Goal: Information Seeking & Learning: Find specific fact

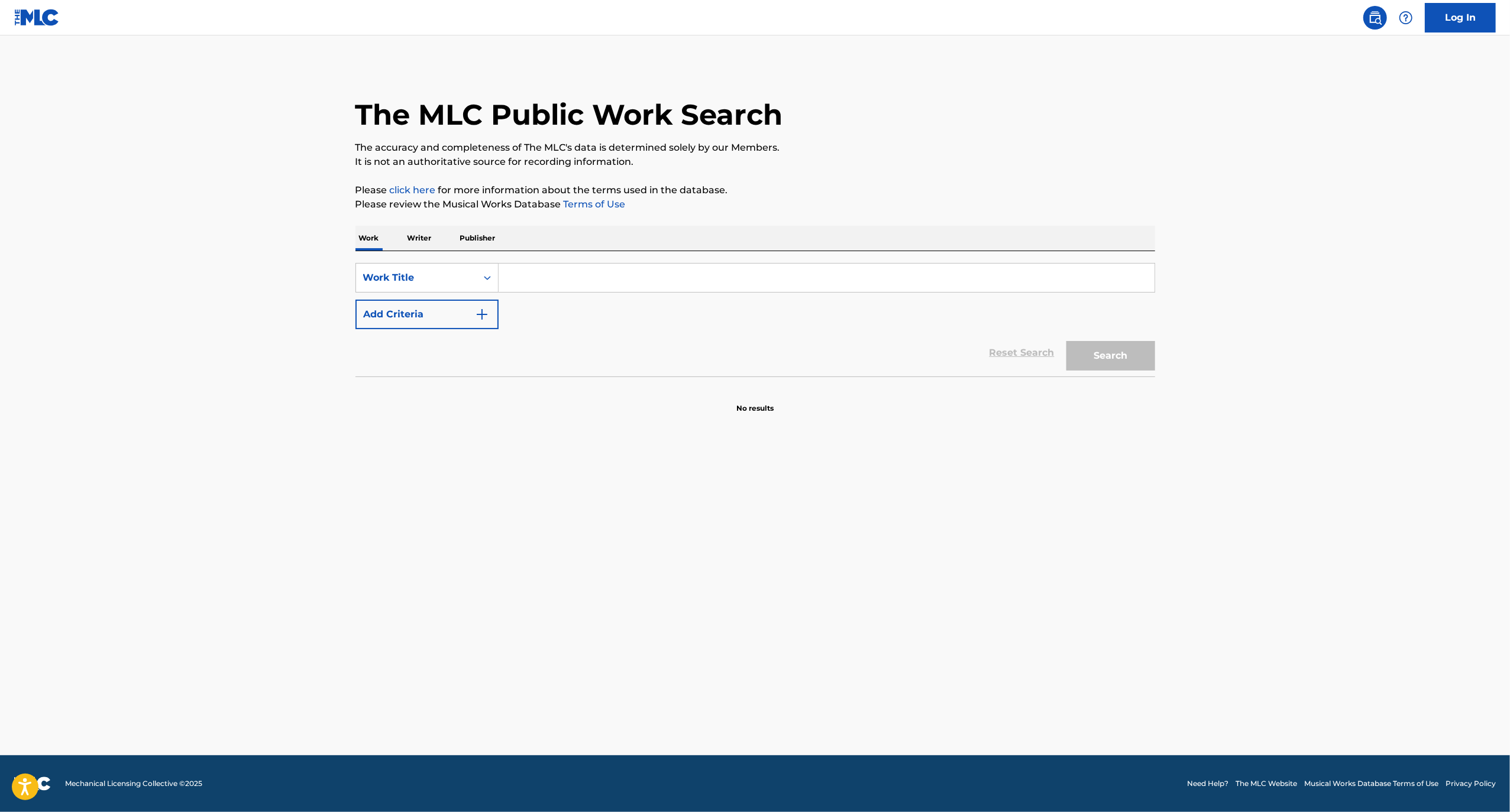
click at [528, 276] on input "Search Form" at bounding box center [826, 278] width 656 height 28
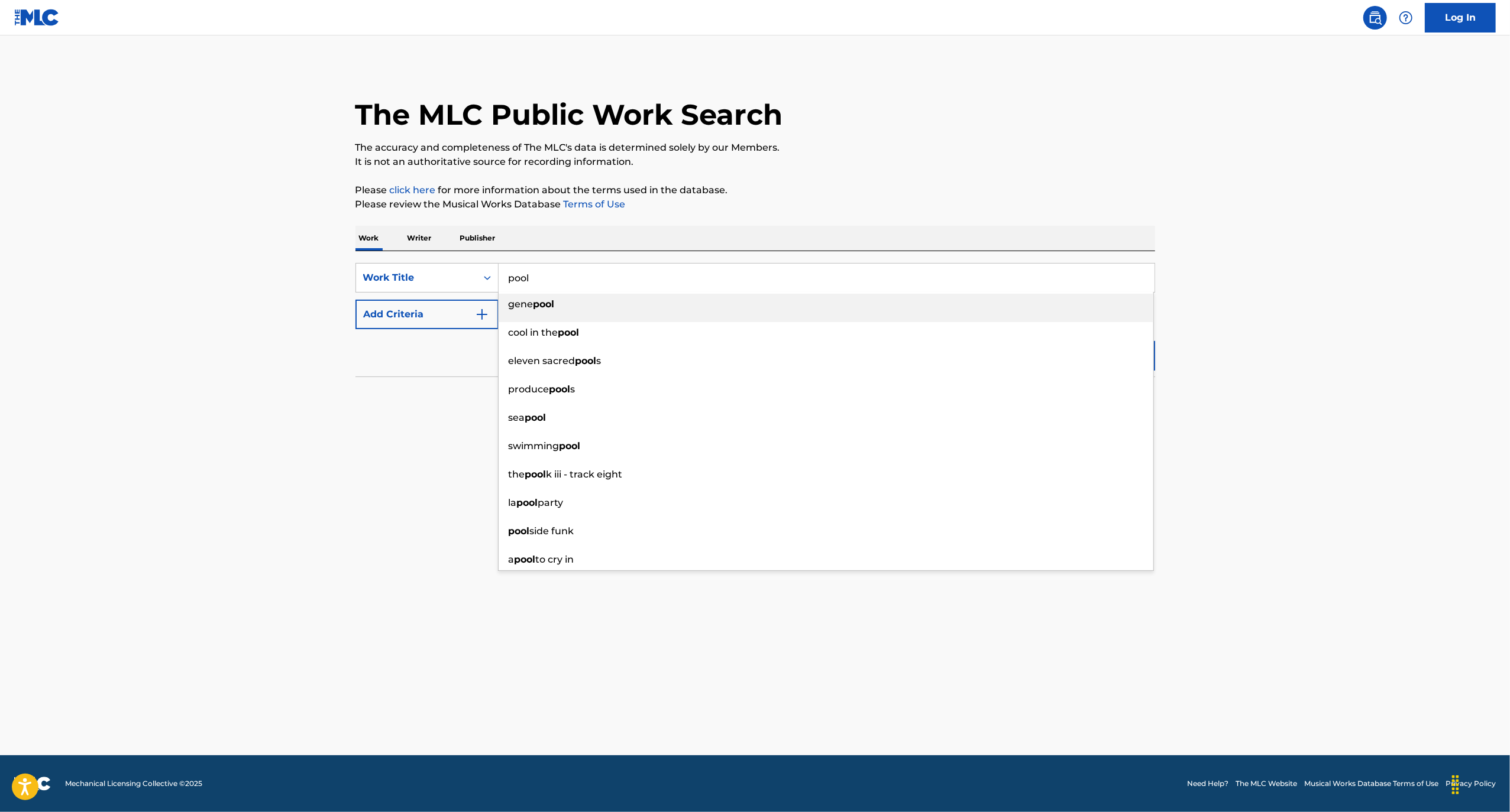
type input "pool"
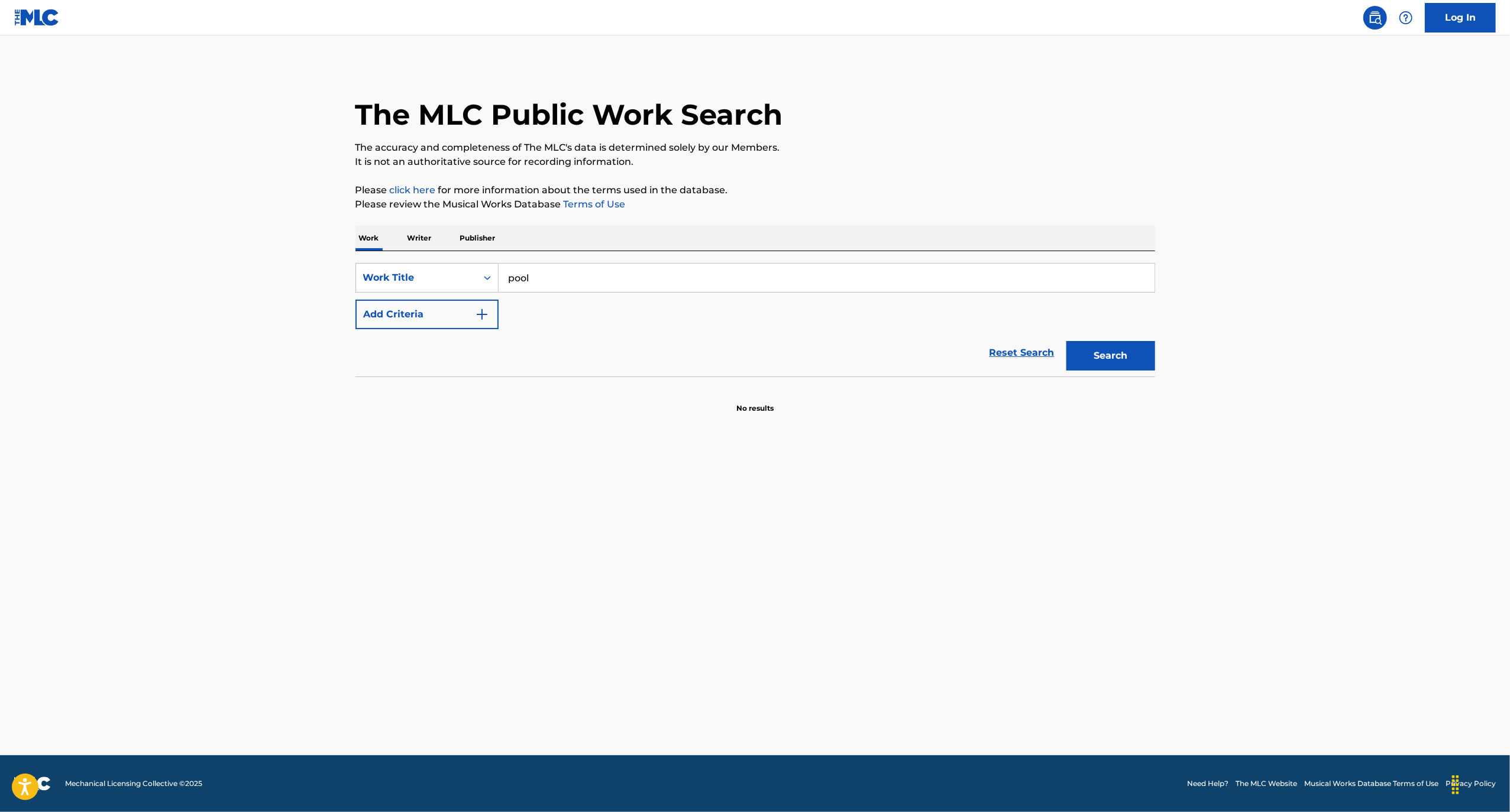
click at [372, 314] on button "Add Criteria" at bounding box center [427, 314] width 143 height 29
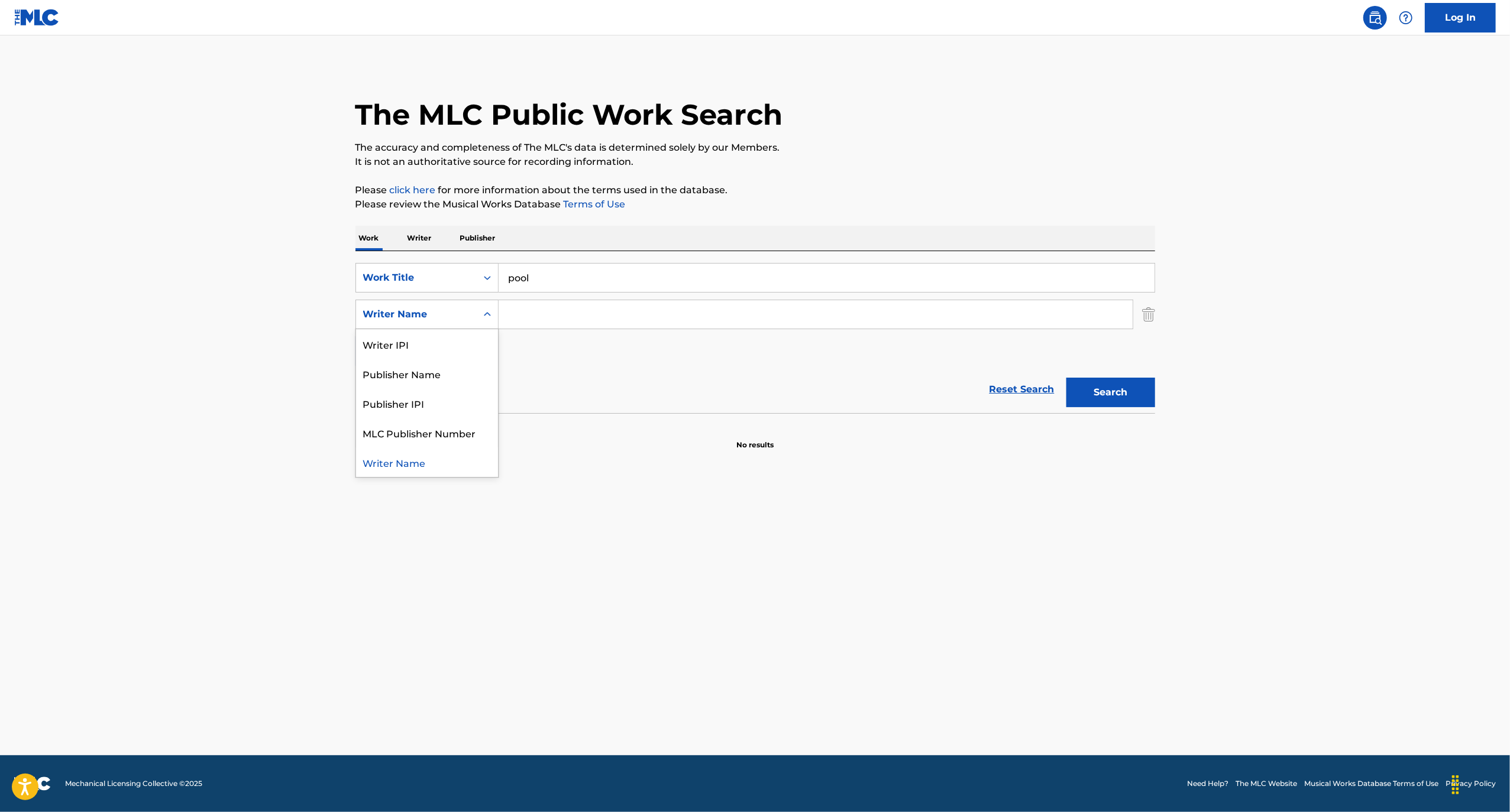
click at [424, 318] on div "Writer Name" at bounding box center [416, 314] width 106 height 14
click at [562, 325] on input "Search Form" at bounding box center [815, 314] width 634 height 28
type input "c"
click at [1067, 377] on button "Search" at bounding box center [1111, 391] width 88 height 29
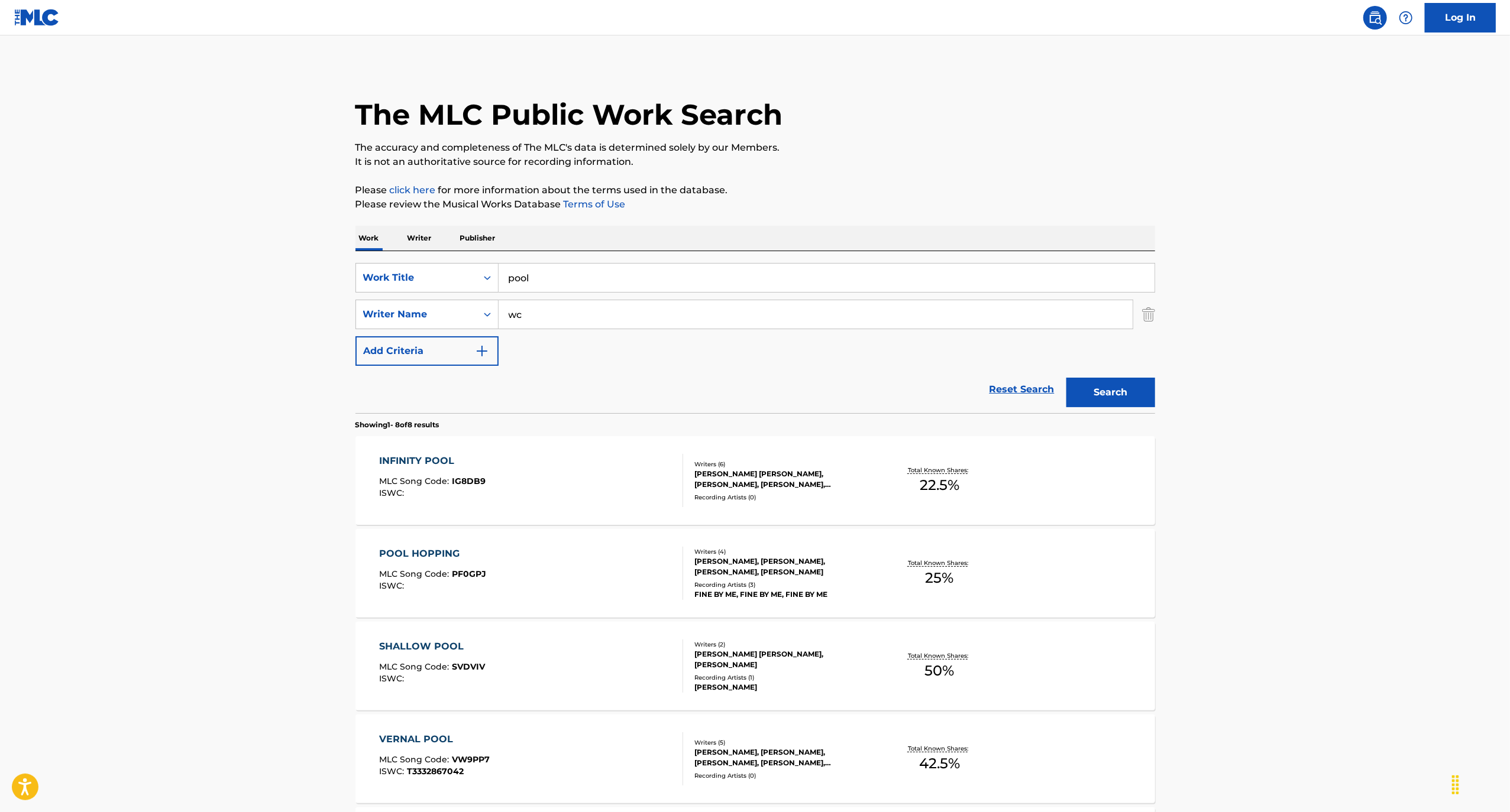
type input "w"
type input "[PERSON_NAME]"
click at [1067, 377] on button "Search" at bounding box center [1111, 391] width 88 height 29
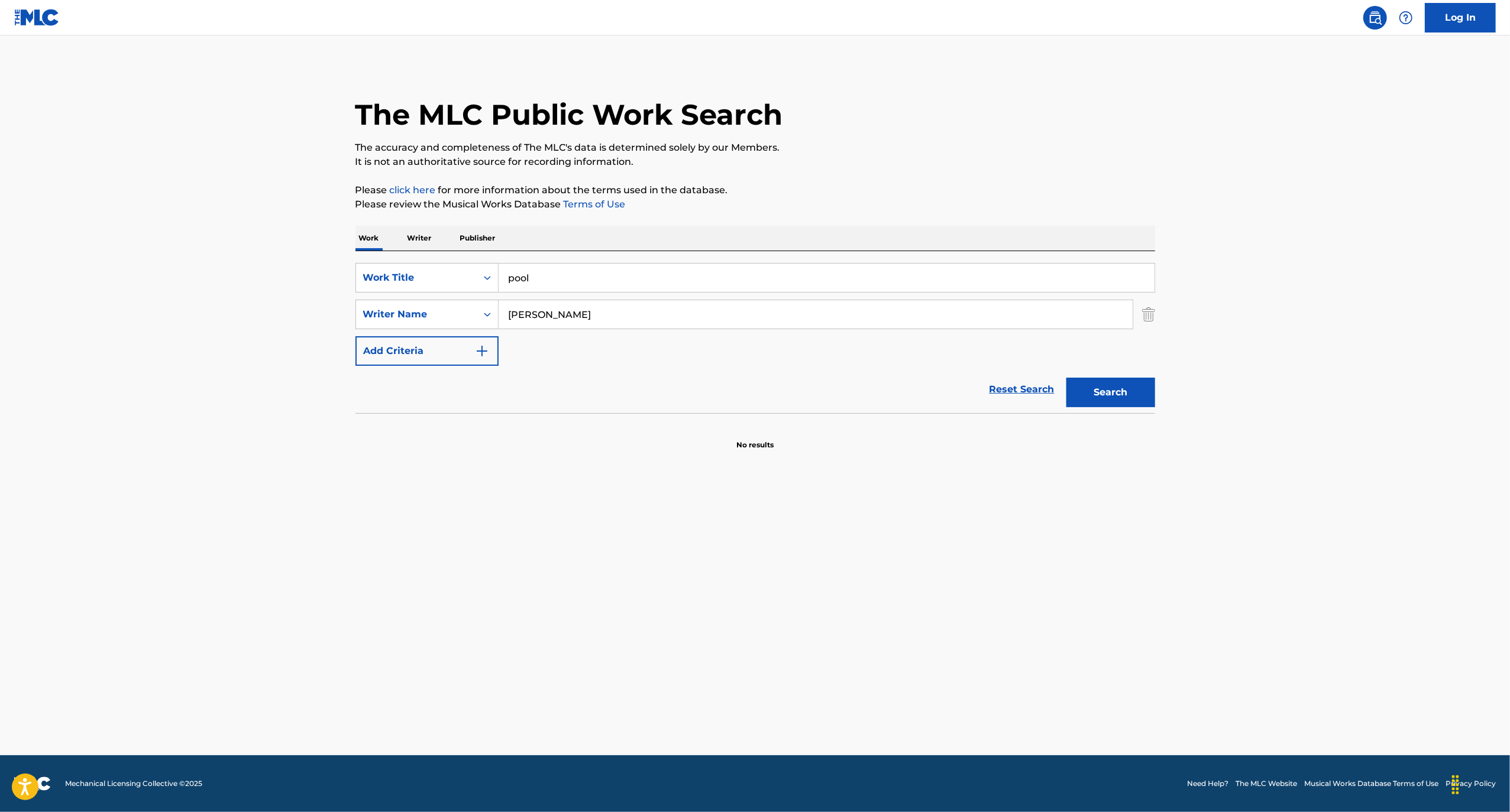
click at [565, 308] on input "[PERSON_NAME]" at bounding box center [815, 314] width 634 height 28
click at [1067, 377] on button "Search" at bounding box center [1111, 391] width 88 height 29
type input "j"
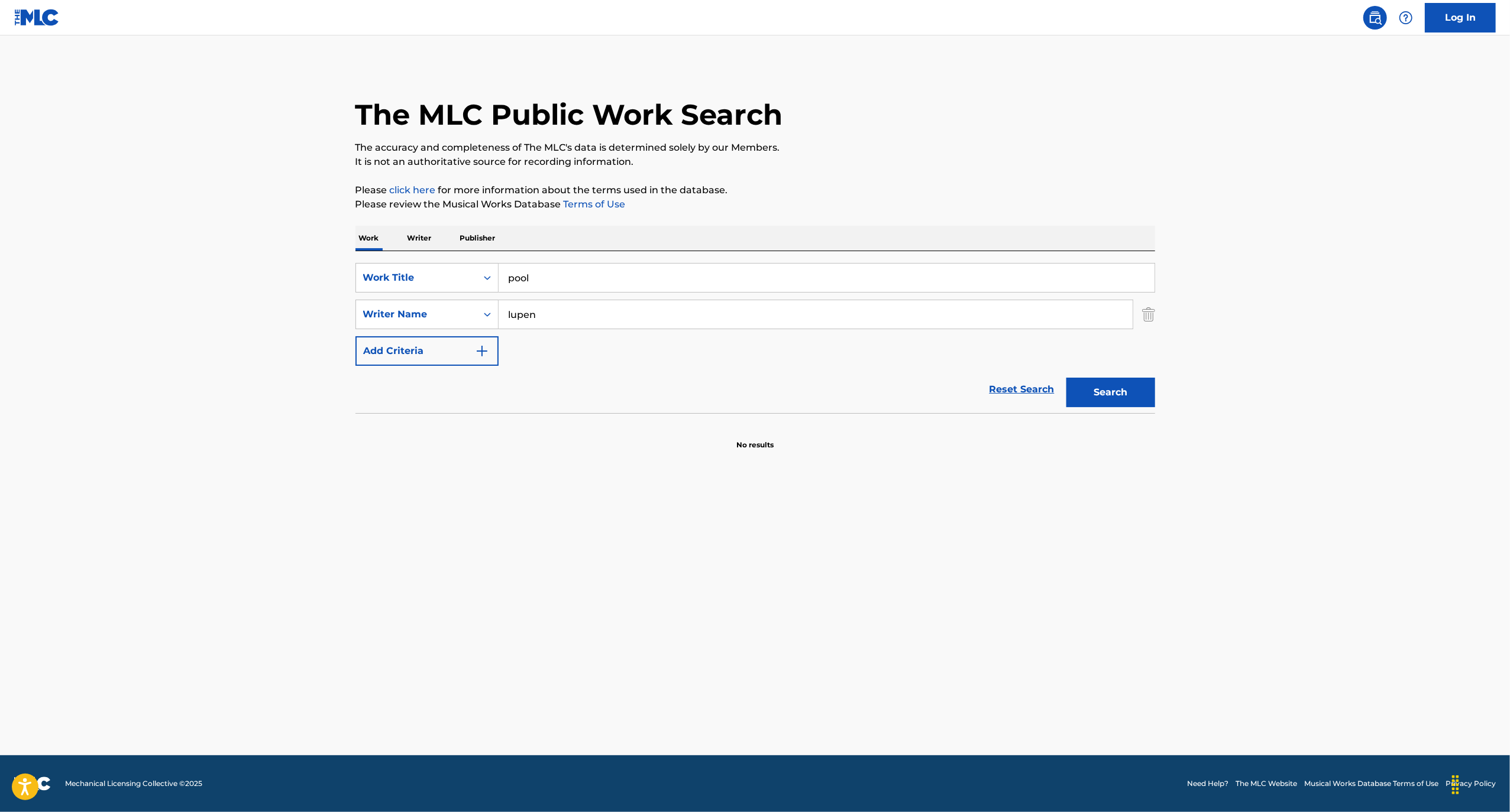
type input "lupen"
click at [1067, 377] on button "Search" at bounding box center [1111, 391] width 88 height 29
click at [568, 310] on input "lupen" at bounding box center [815, 314] width 634 height 28
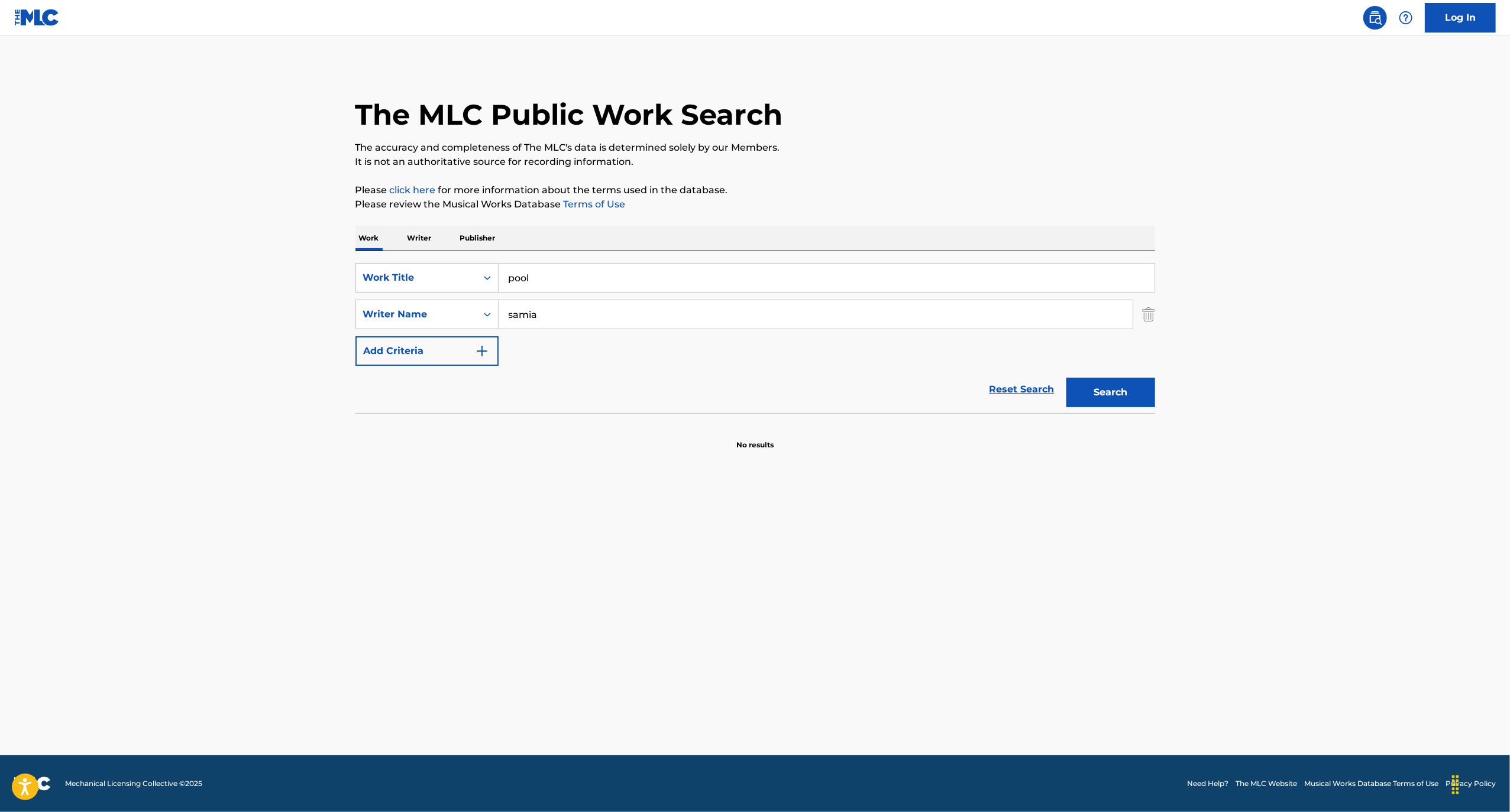
type input "samia"
click at [1067, 377] on button "Search" at bounding box center [1111, 391] width 88 height 29
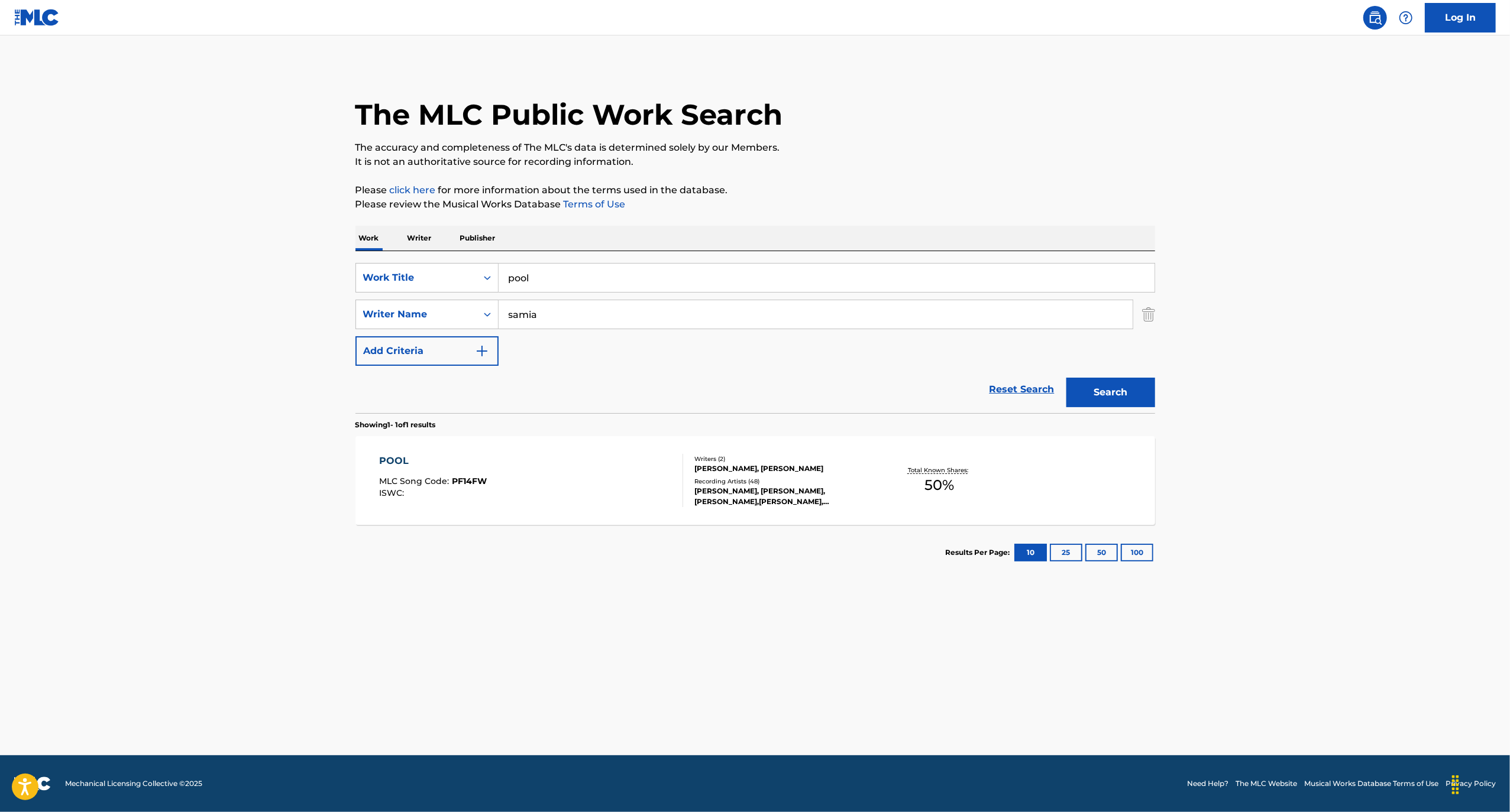
click at [395, 462] on div "POOL" at bounding box center [433, 461] width 108 height 14
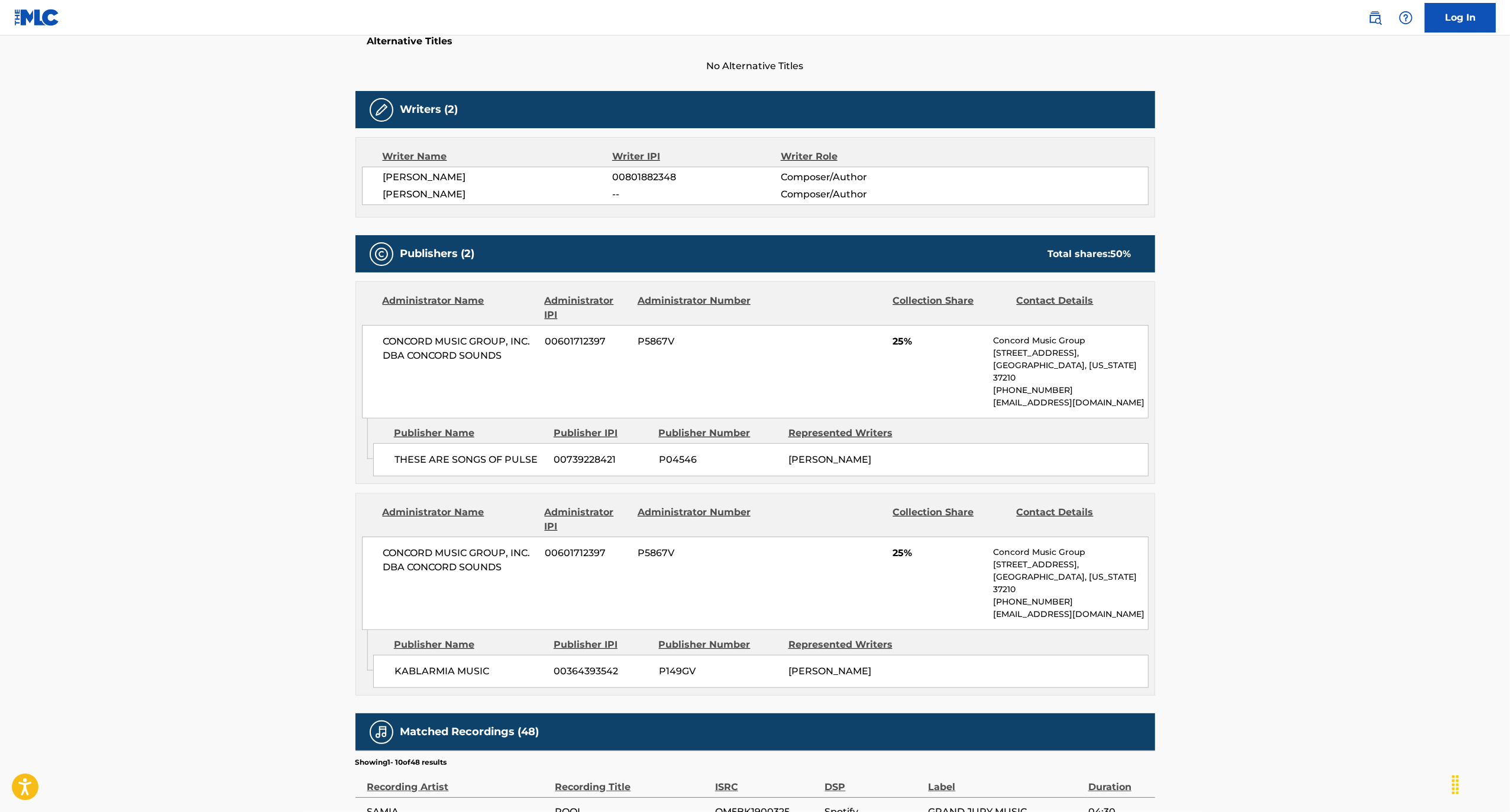
scroll to position [335, 0]
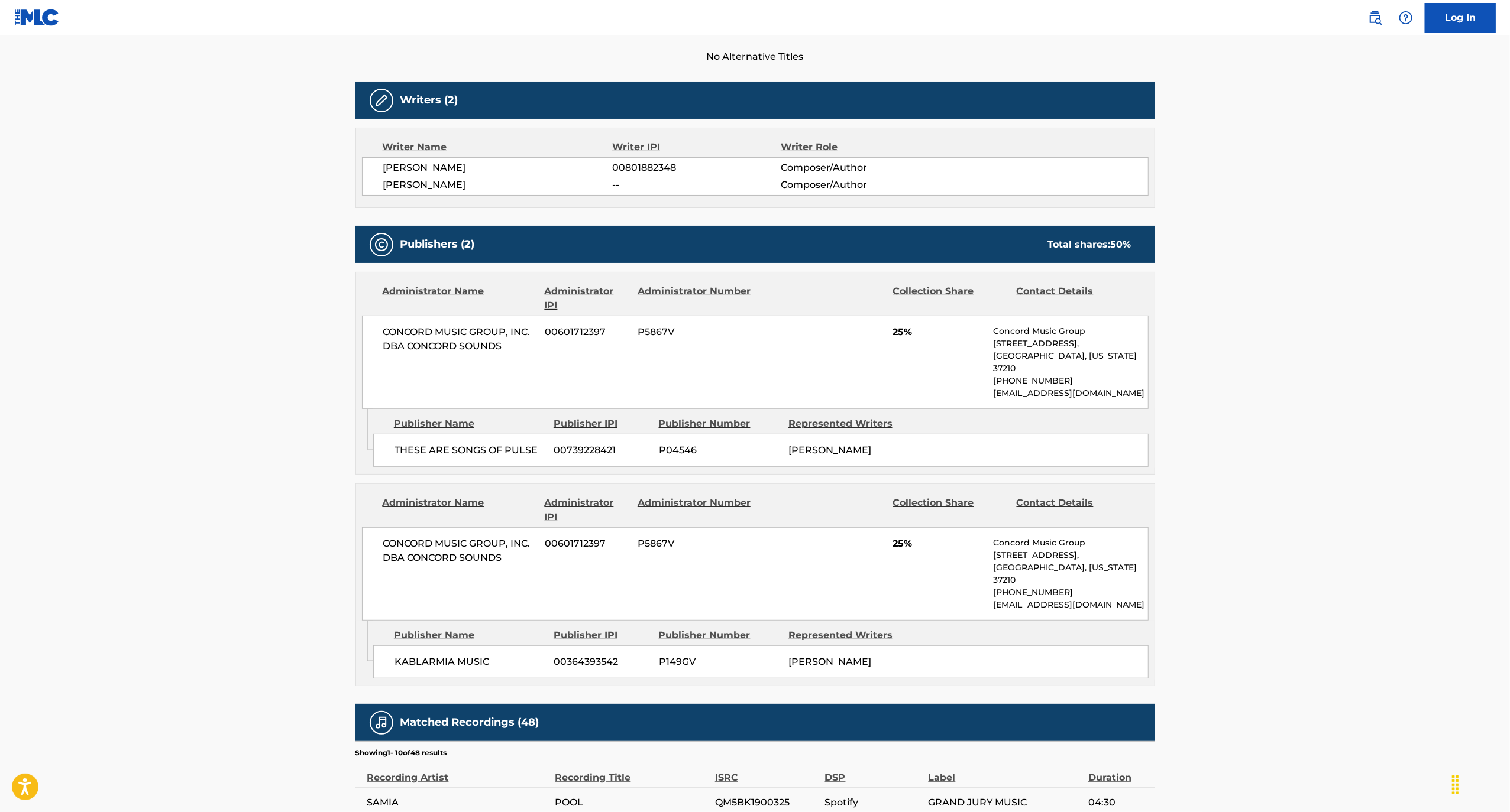
click at [431, 186] on span "[PERSON_NAME]" at bounding box center [498, 185] width 229 height 14
copy div "[PERSON_NAME]"
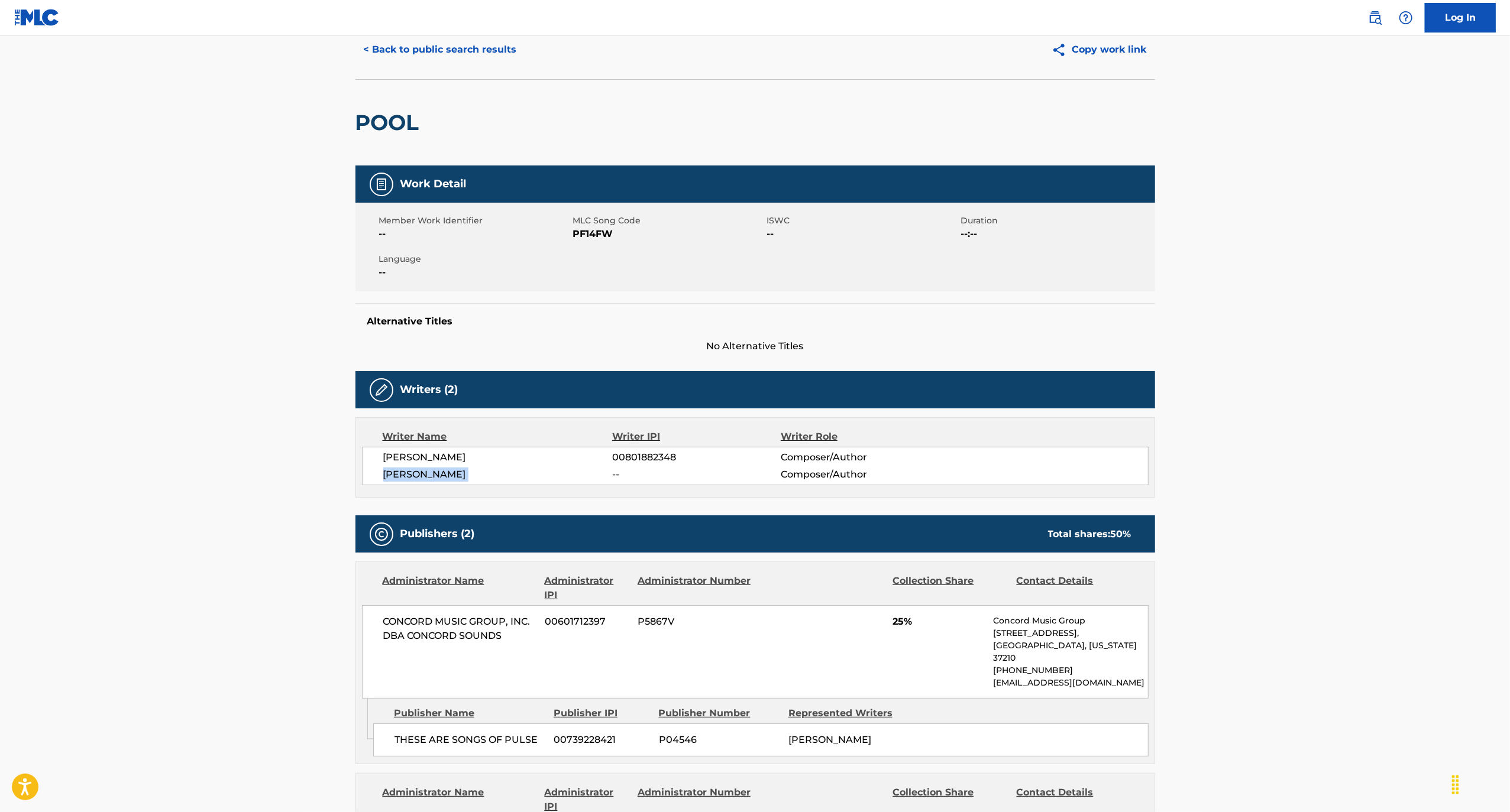
scroll to position [0, 0]
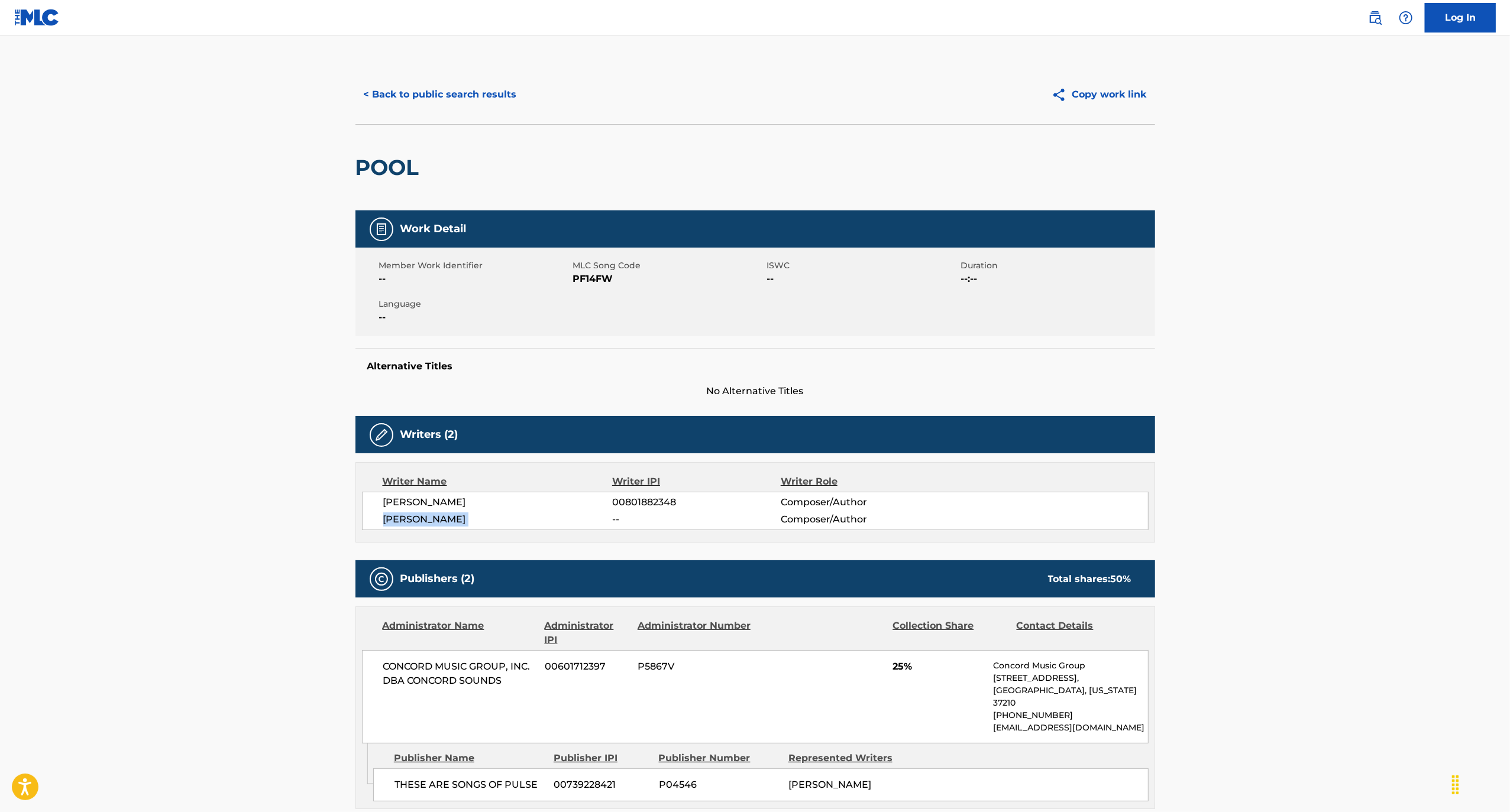
click at [446, 90] on button "< Back to public search results" at bounding box center [440, 94] width 170 height 29
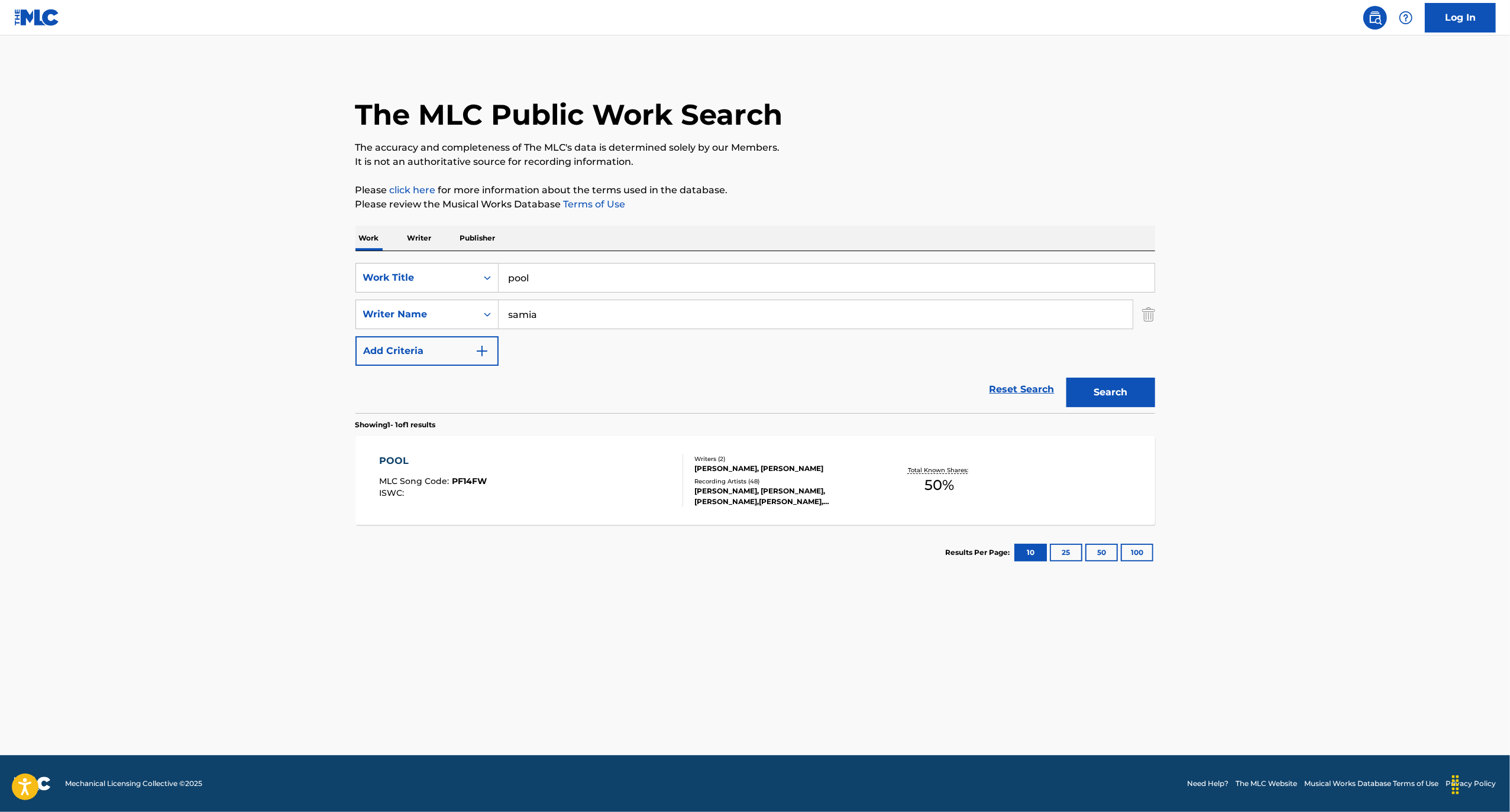
click at [570, 308] on input "samia" at bounding box center [815, 314] width 634 height 28
paste input "[PERSON_NAME]"
type input "[PERSON_NAME]"
click at [1098, 389] on button "Search" at bounding box center [1111, 391] width 88 height 29
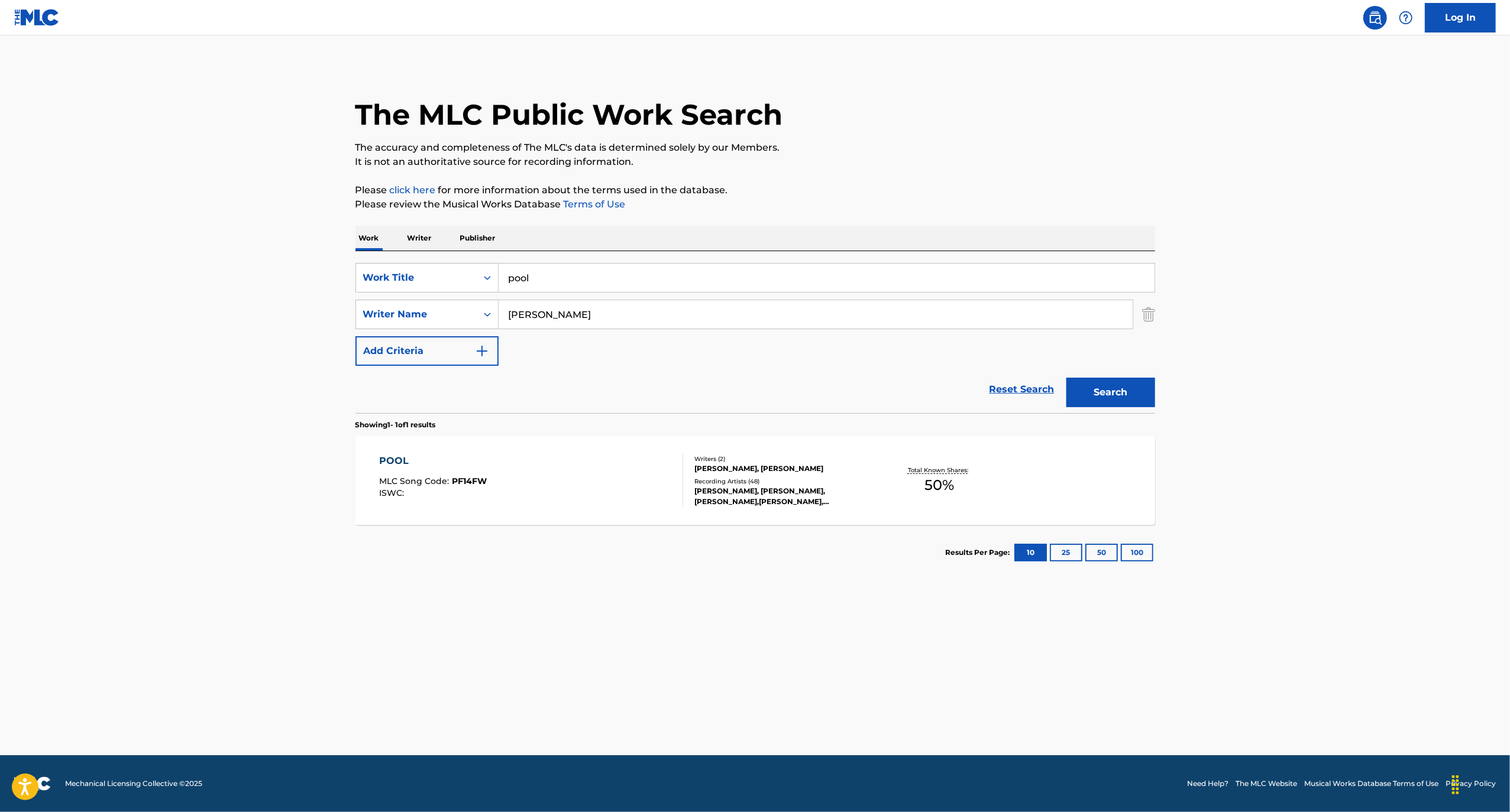
click at [419, 237] on p "Writer" at bounding box center [419, 238] width 31 height 24
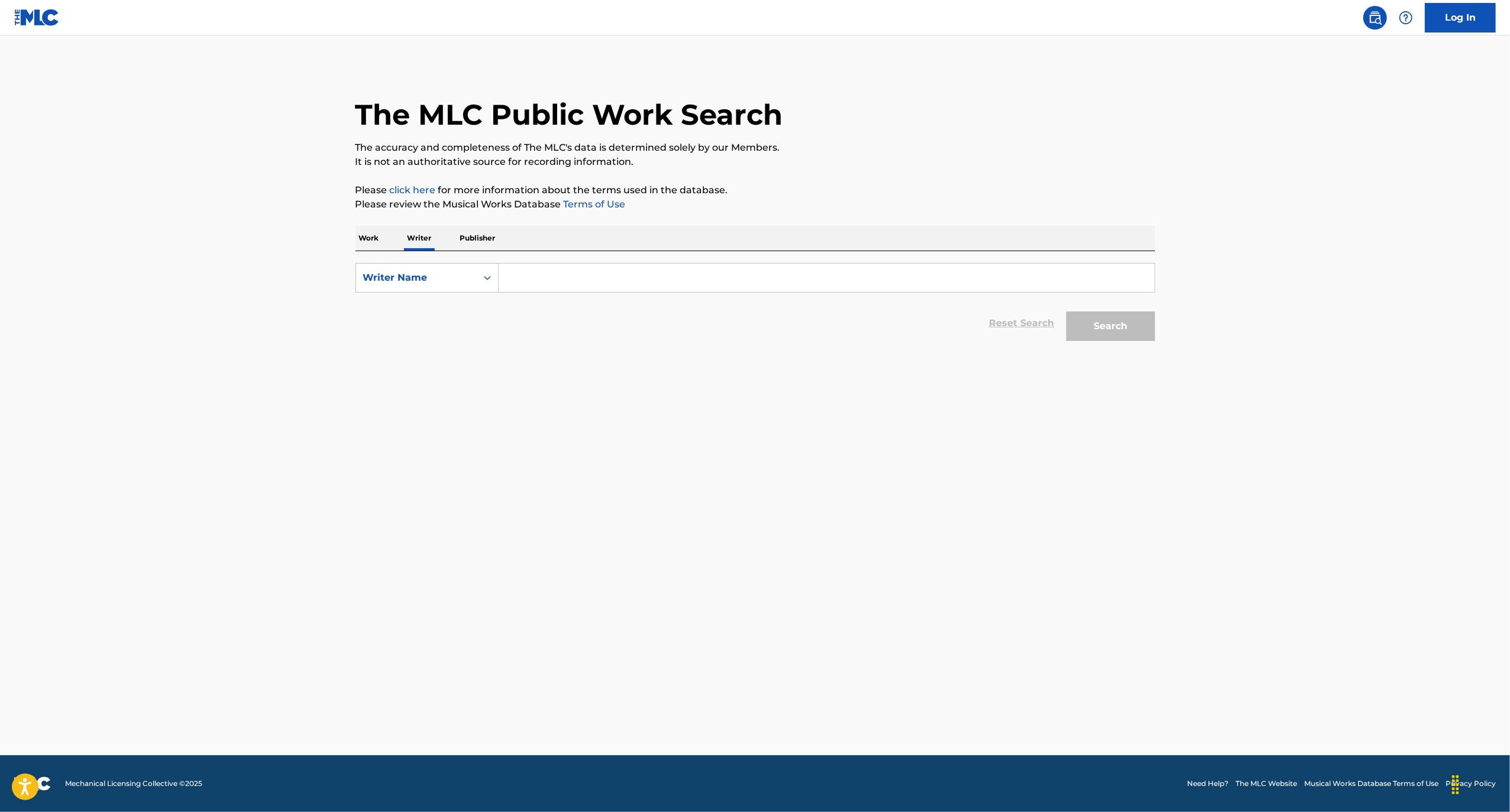
click at [518, 273] on input "Search Form" at bounding box center [826, 278] width 656 height 28
paste input "[PERSON_NAME]"
type input "[PERSON_NAME]"
click at [1261, 319] on main "The MLC Public Work Search The accuracy and completeness of The MLC's data is d…" at bounding box center [755, 395] width 1510 height 720
click at [1148, 325] on button "Search" at bounding box center [1111, 326] width 88 height 29
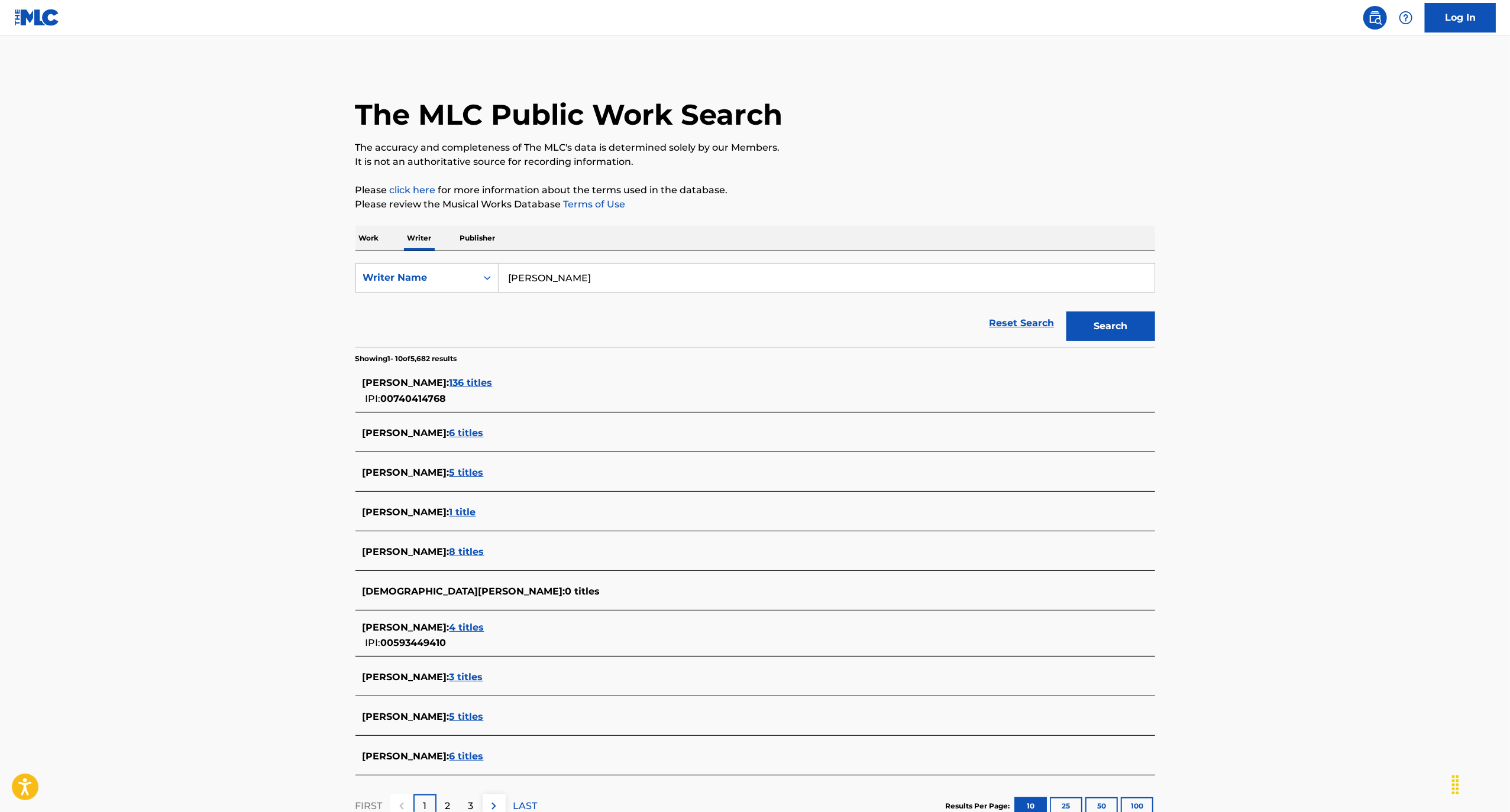
click at [493, 387] on span "136 titles" at bounding box center [471, 383] width 43 height 11
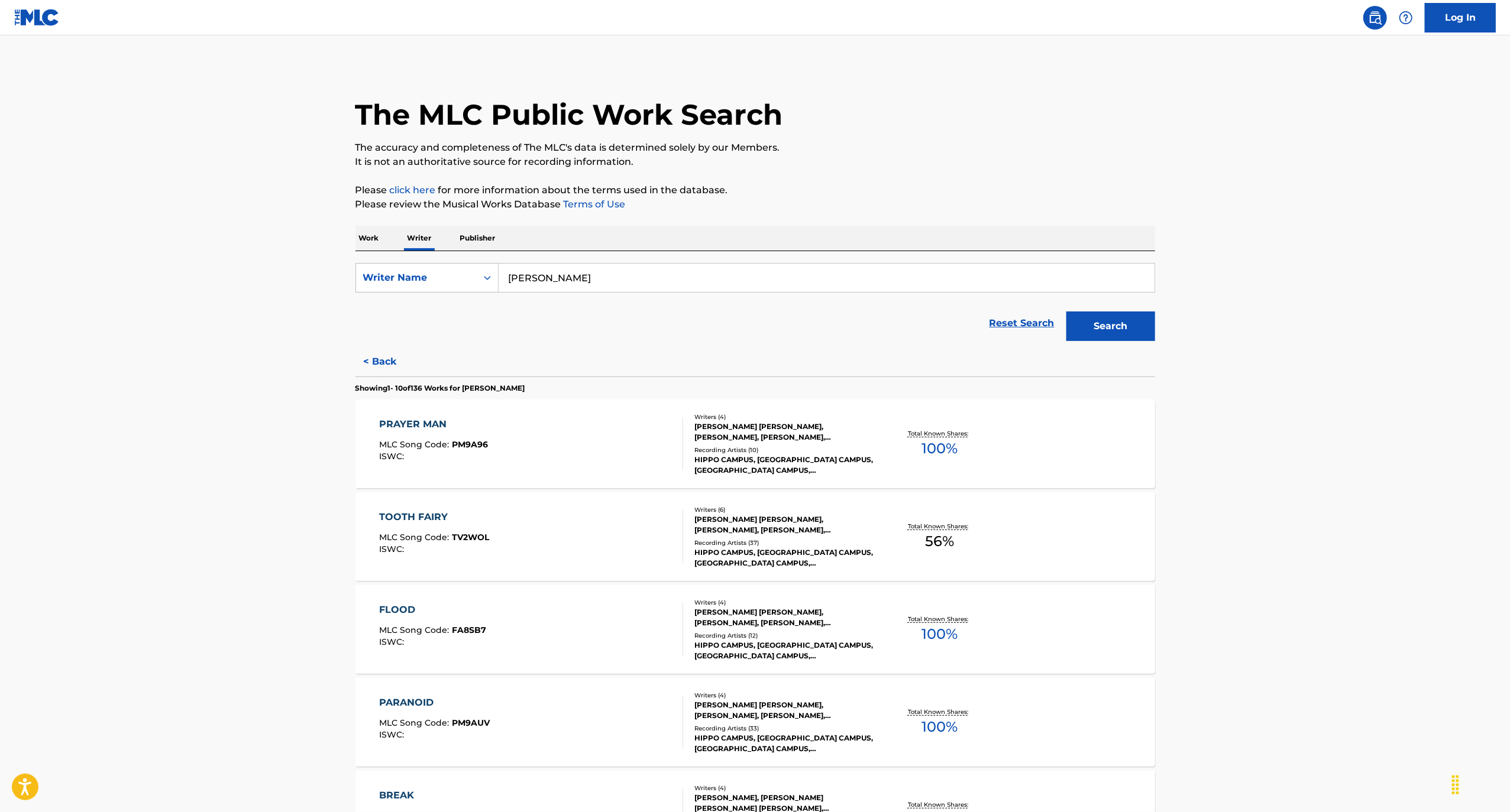
click at [377, 360] on button "< Back" at bounding box center [392, 361] width 71 height 29
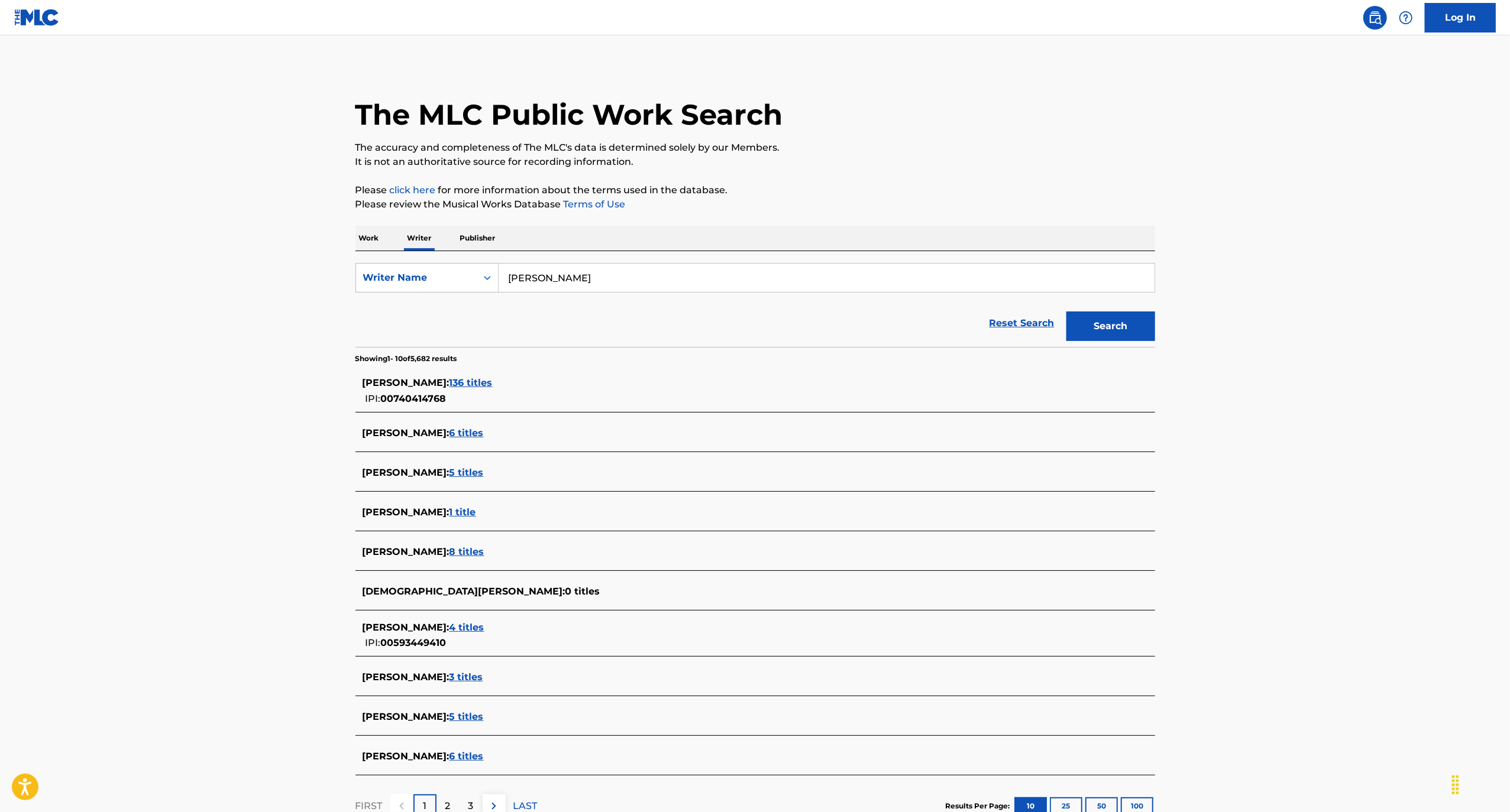
click at [378, 238] on p "Work" at bounding box center [369, 238] width 27 height 24
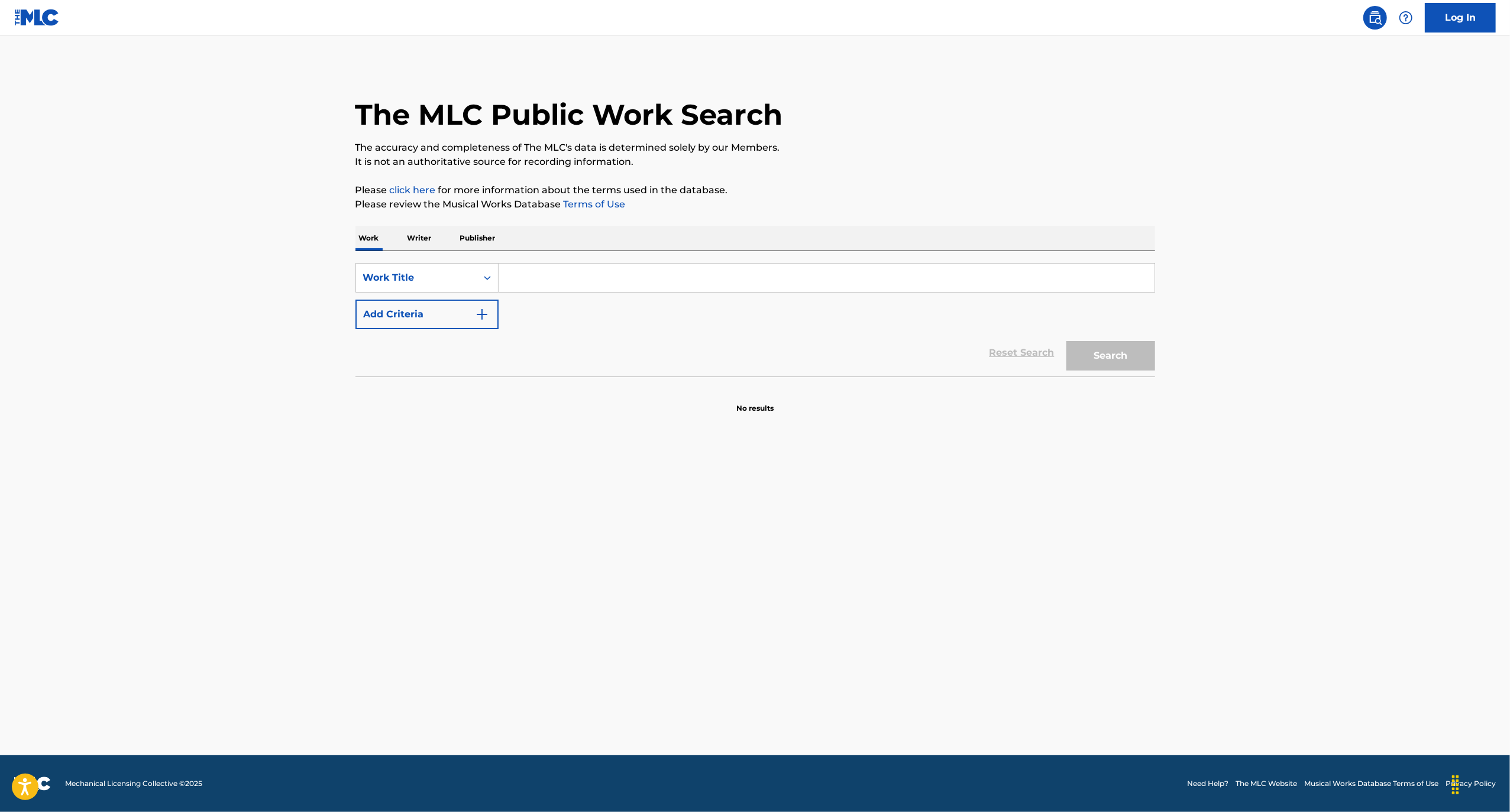
click at [432, 317] on button "Add Criteria" at bounding box center [427, 314] width 143 height 29
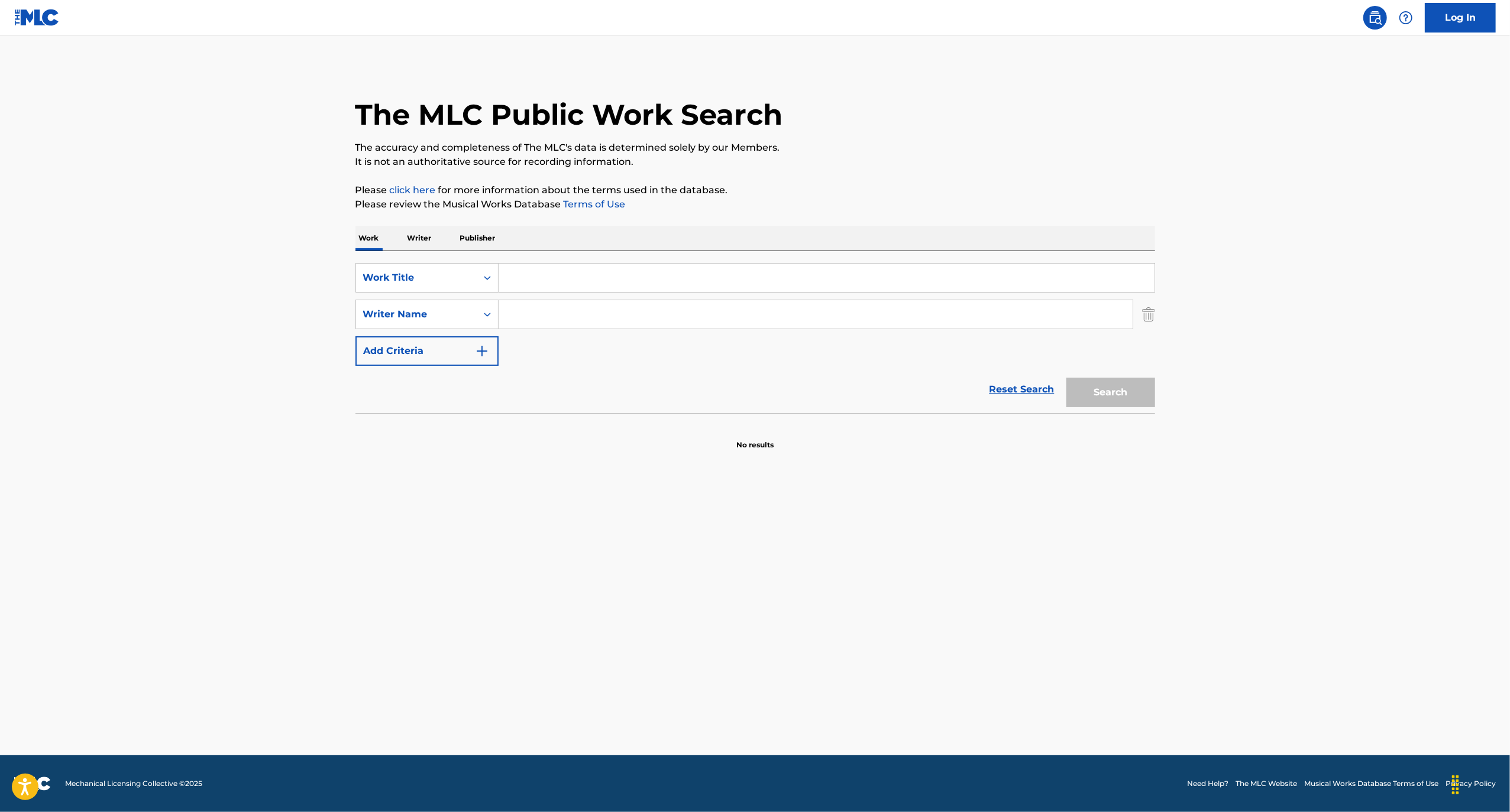
click at [543, 275] on input "Search Form" at bounding box center [826, 278] width 656 height 28
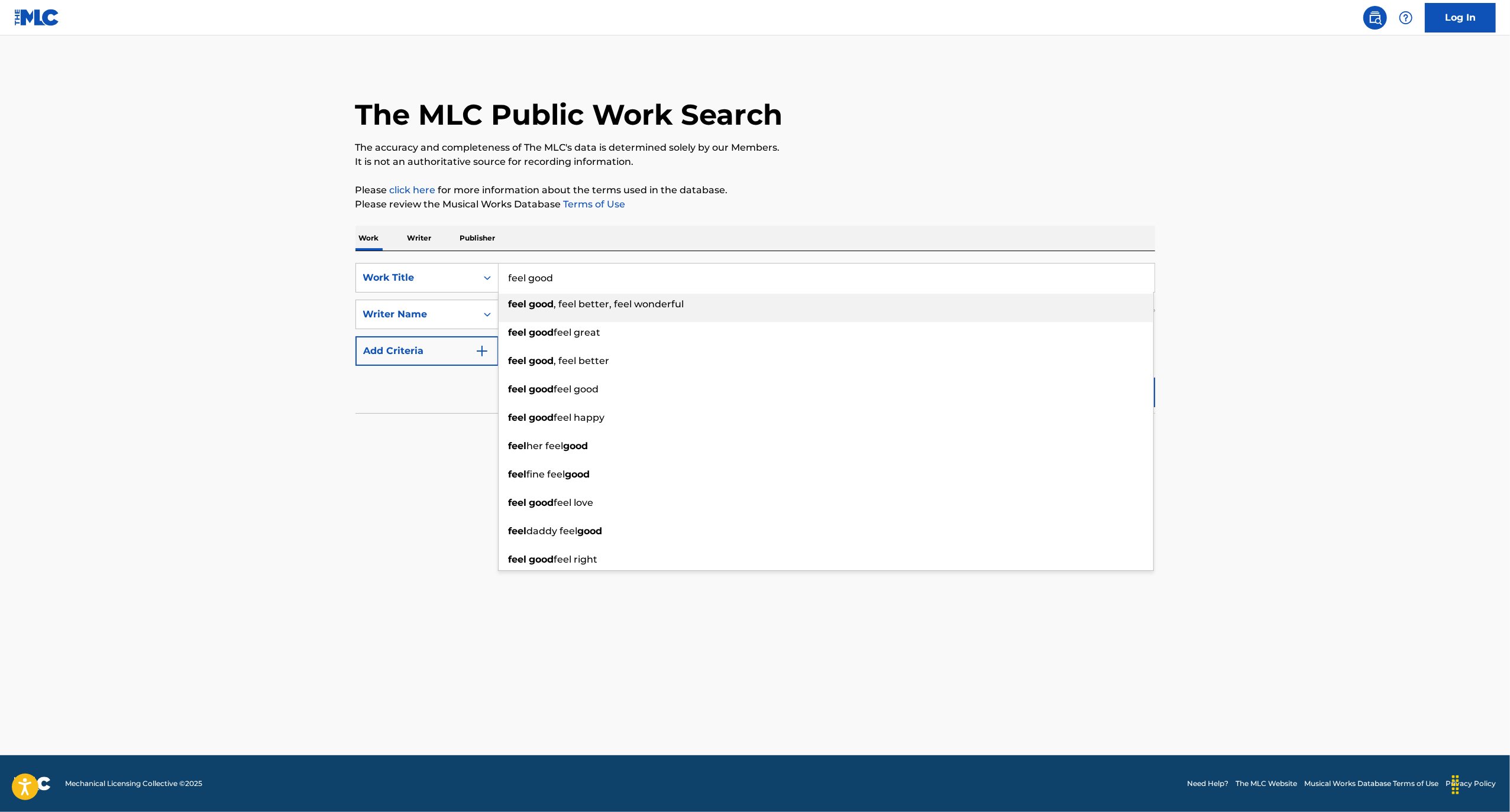
type input "feel good"
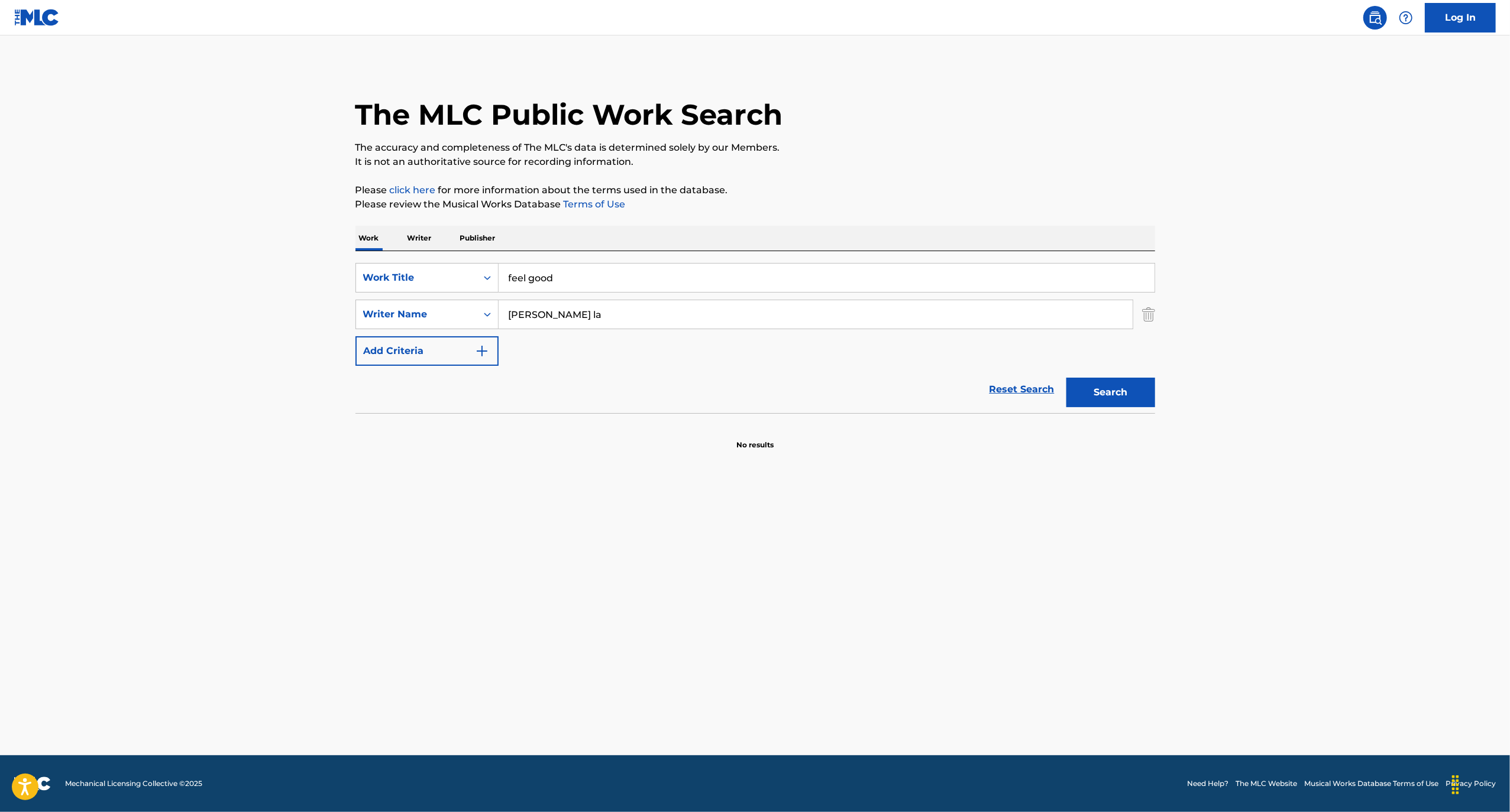
click at [1067, 377] on button "Search" at bounding box center [1111, 391] width 88 height 29
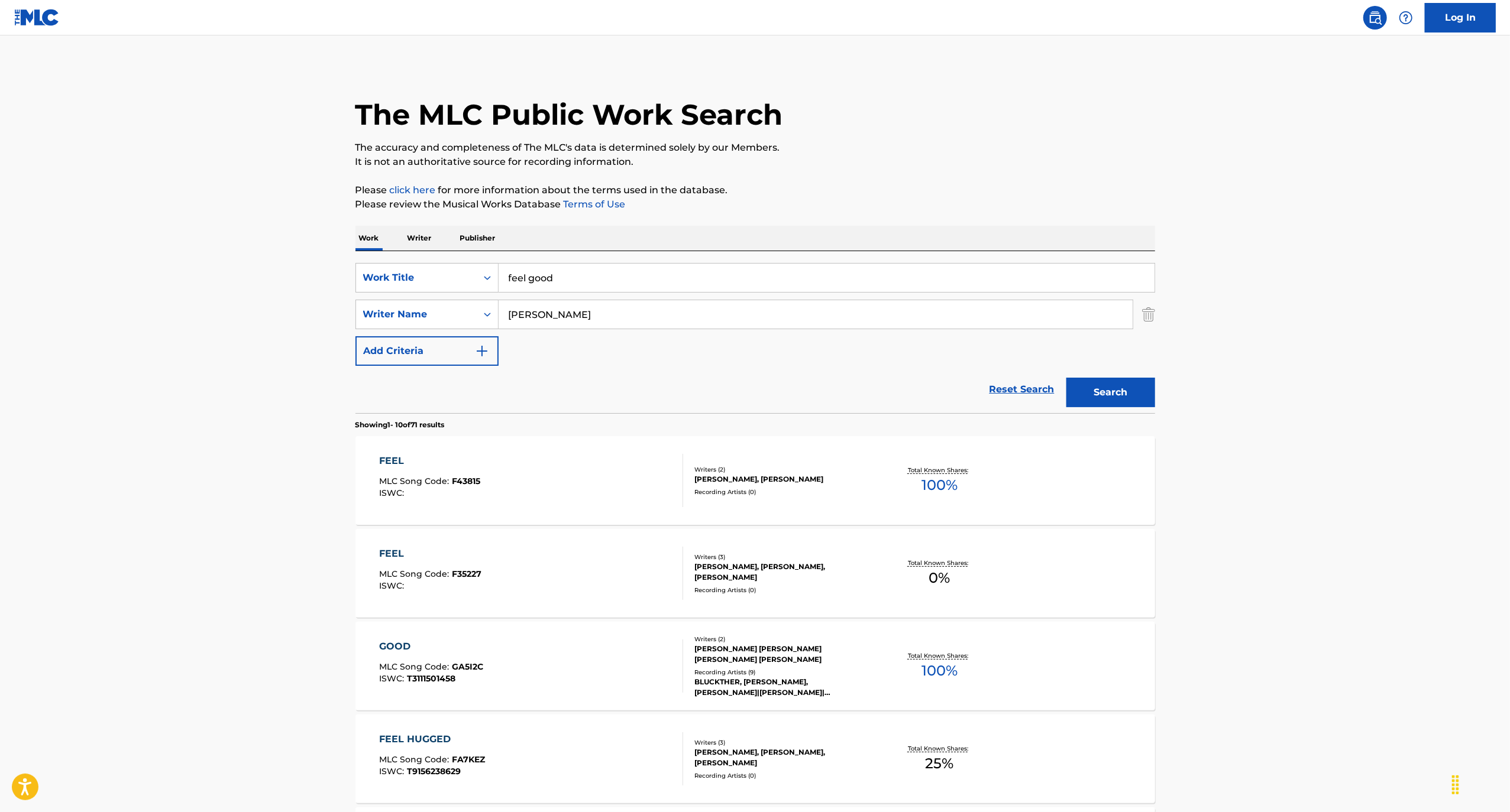
click at [561, 298] on div "SearchWithCriteria7cc51663-bac8-4733-9f2c-a4c947525da5 Work Title feel good Sea…" at bounding box center [756, 314] width 800 height 103
click at [554, 305] on input "[PERSON_NAME]" at bounding box center [815, 314] width 634 height 28
type input "[PERSON_NAME]"
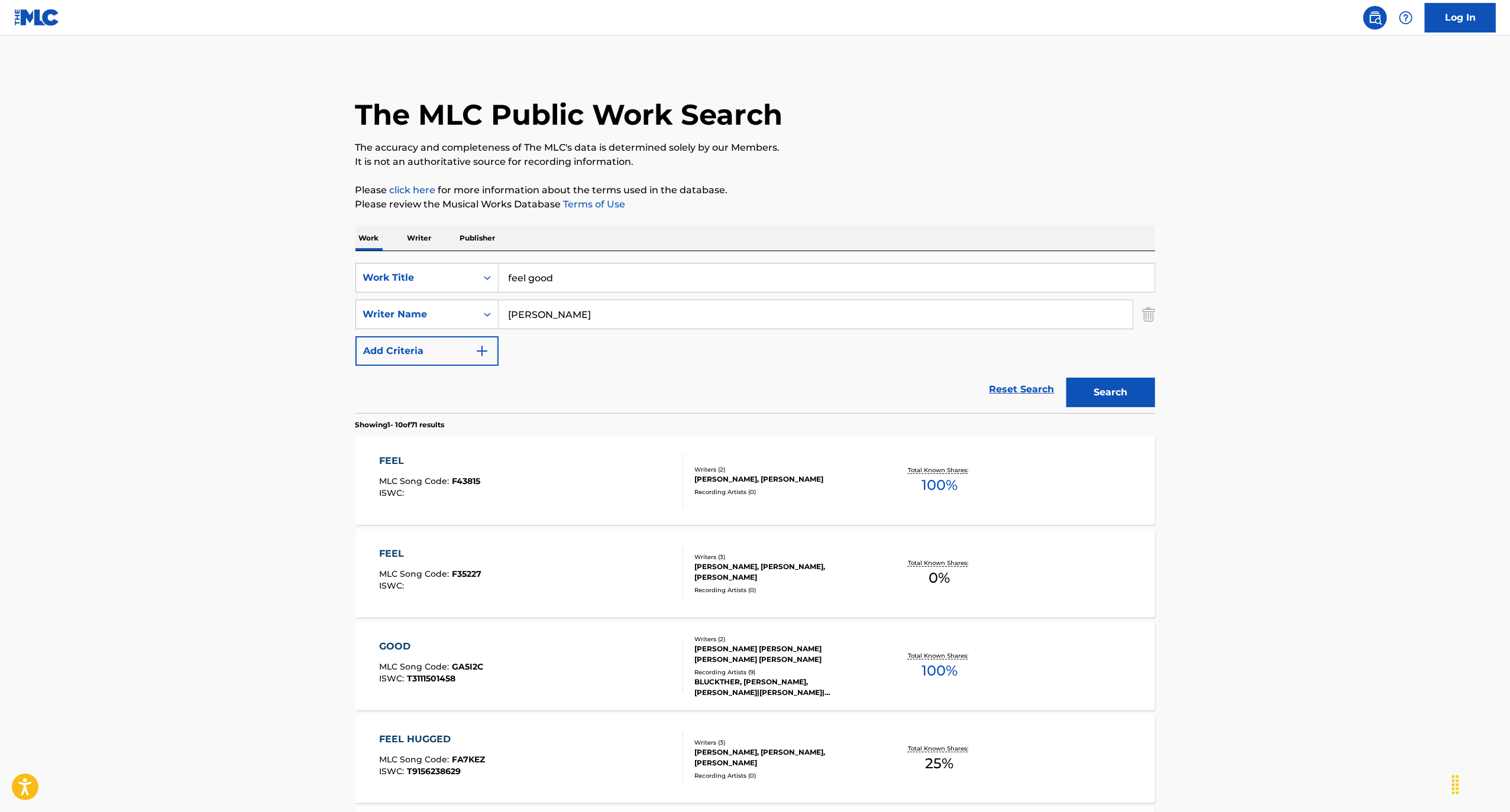
click at [1067, 377] on button "Search" at bounding box center [1111, 391] width 88 height 29
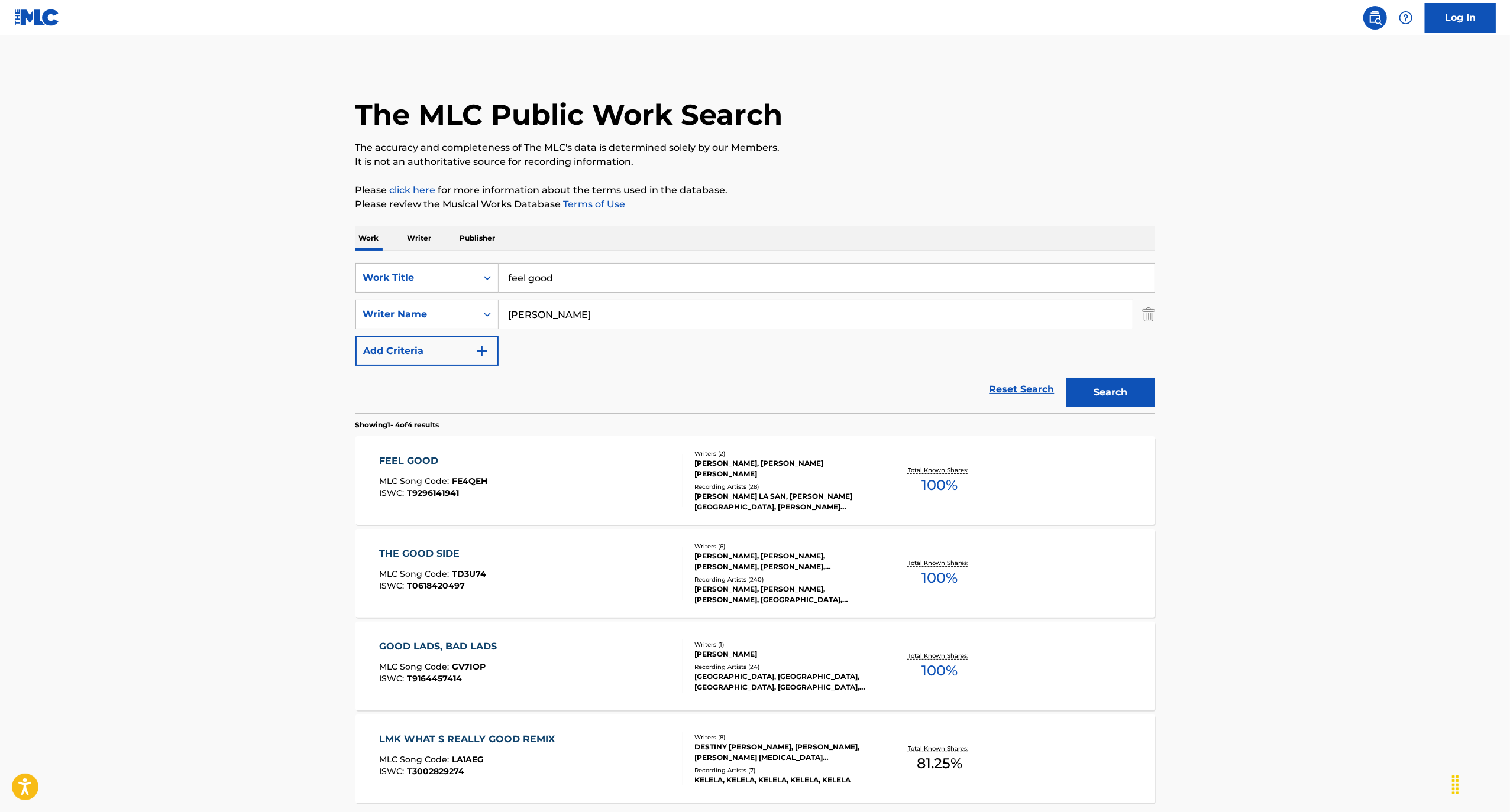
click at [408, 459] on div "FEEL GOOD" at bounding box center [433, 461] width 108 height 14
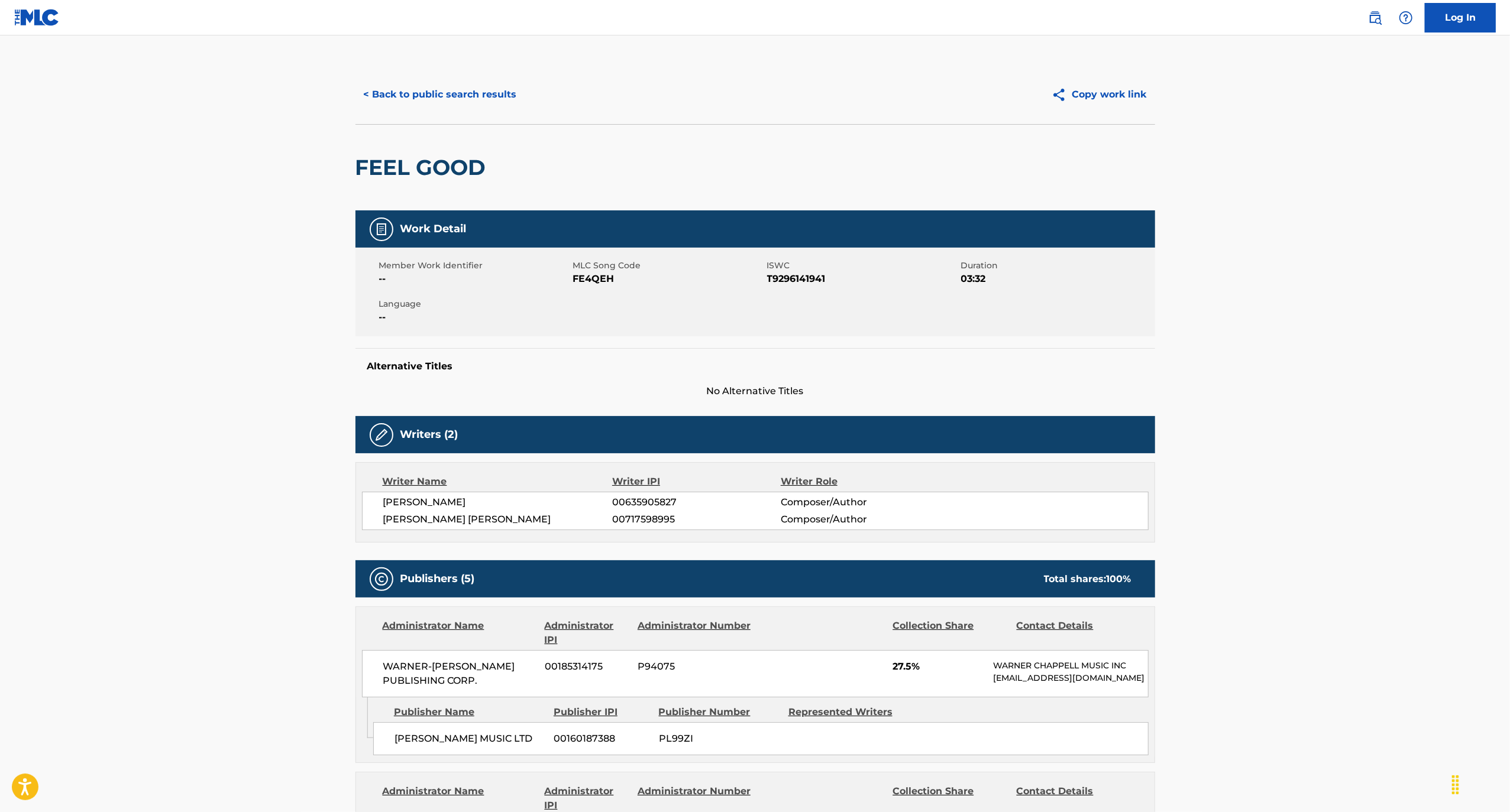
click at [445, 88] on button "< Back to public search results" at bounding box center [440, 94] width 170 height 29
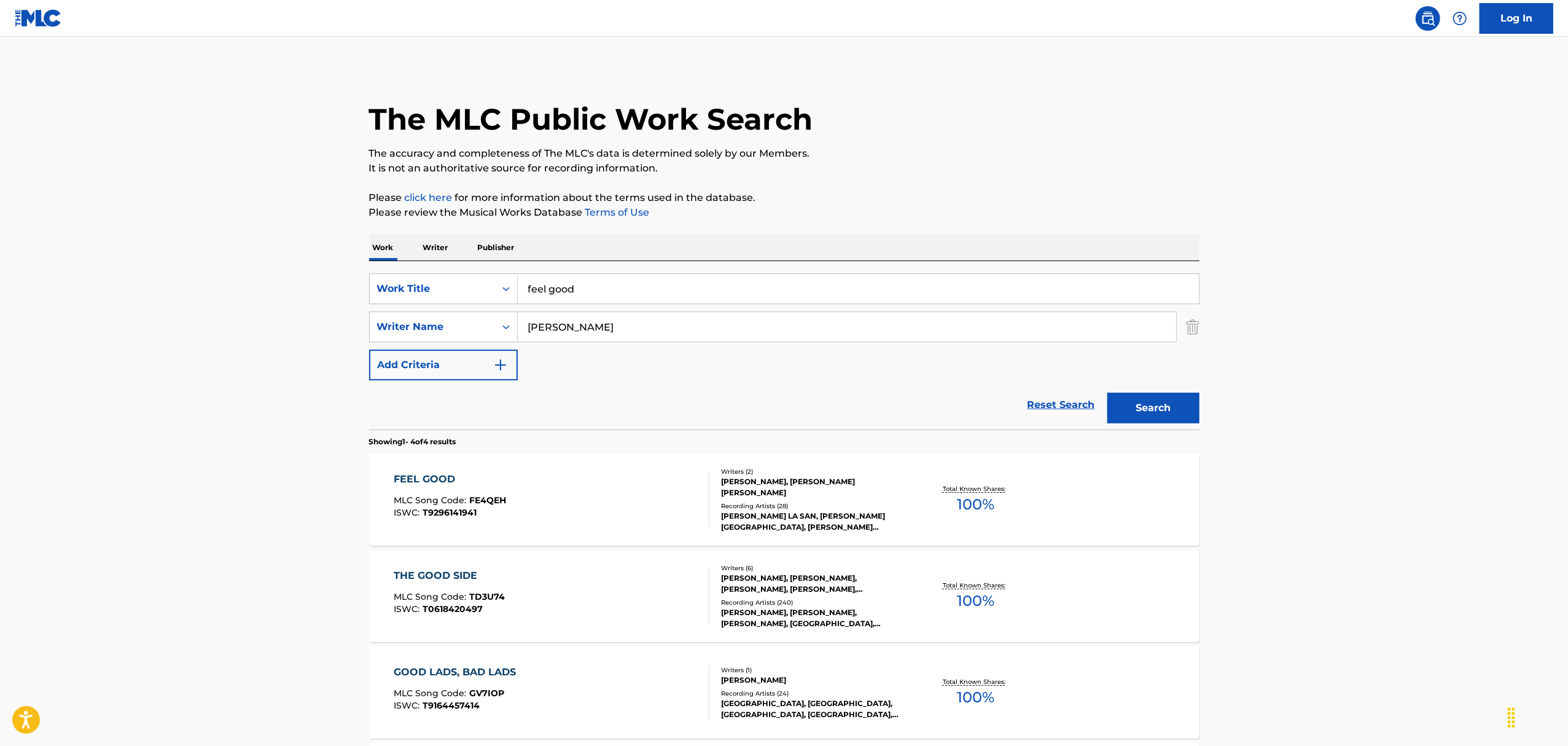
click at [790, 293] on input "feel good" at bounding box center [858, 289] width 682 height 29
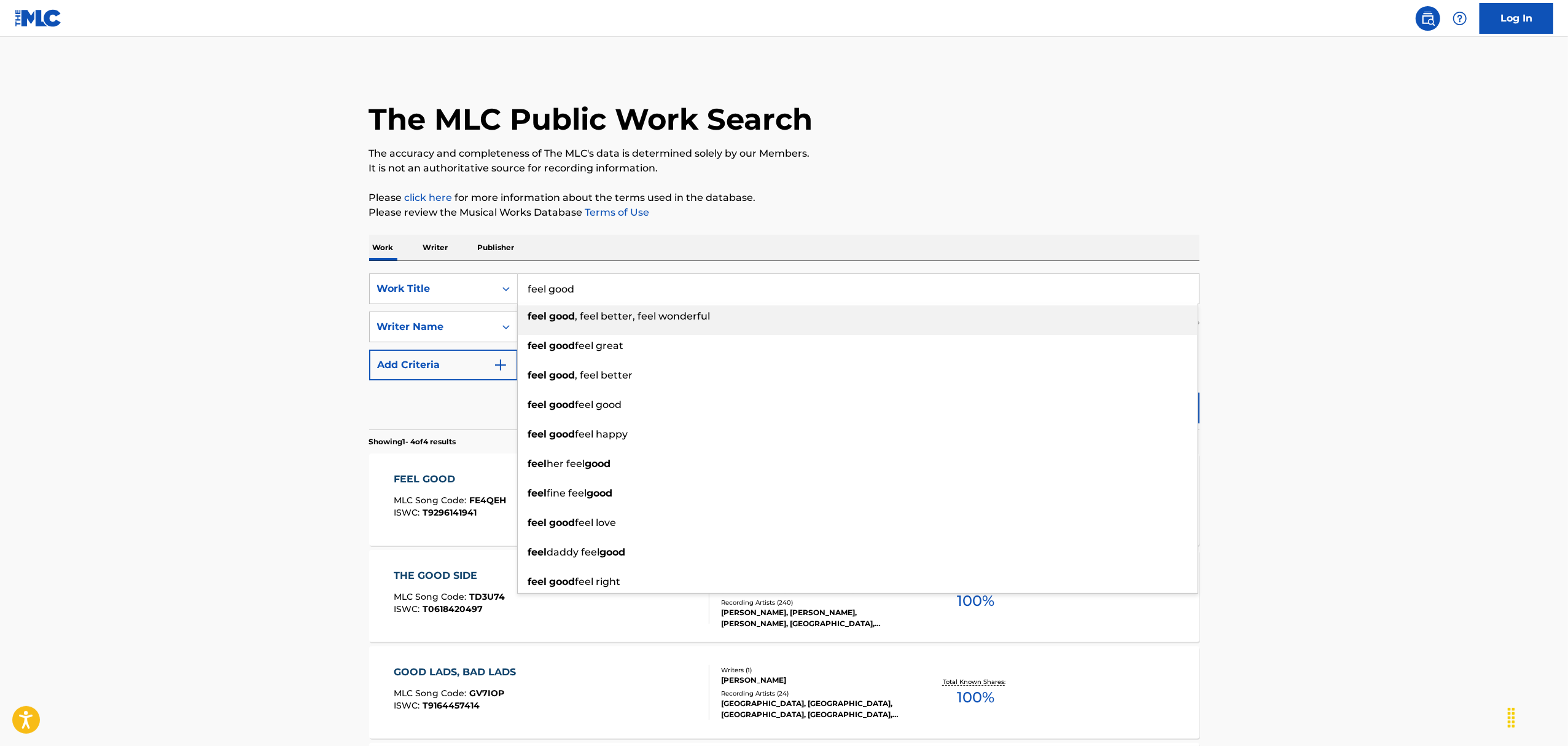
click at [790, 293] on input "feel good" at bounding box center [858, 289] width 682 height 29
type input "f"
type input "gold's gone"
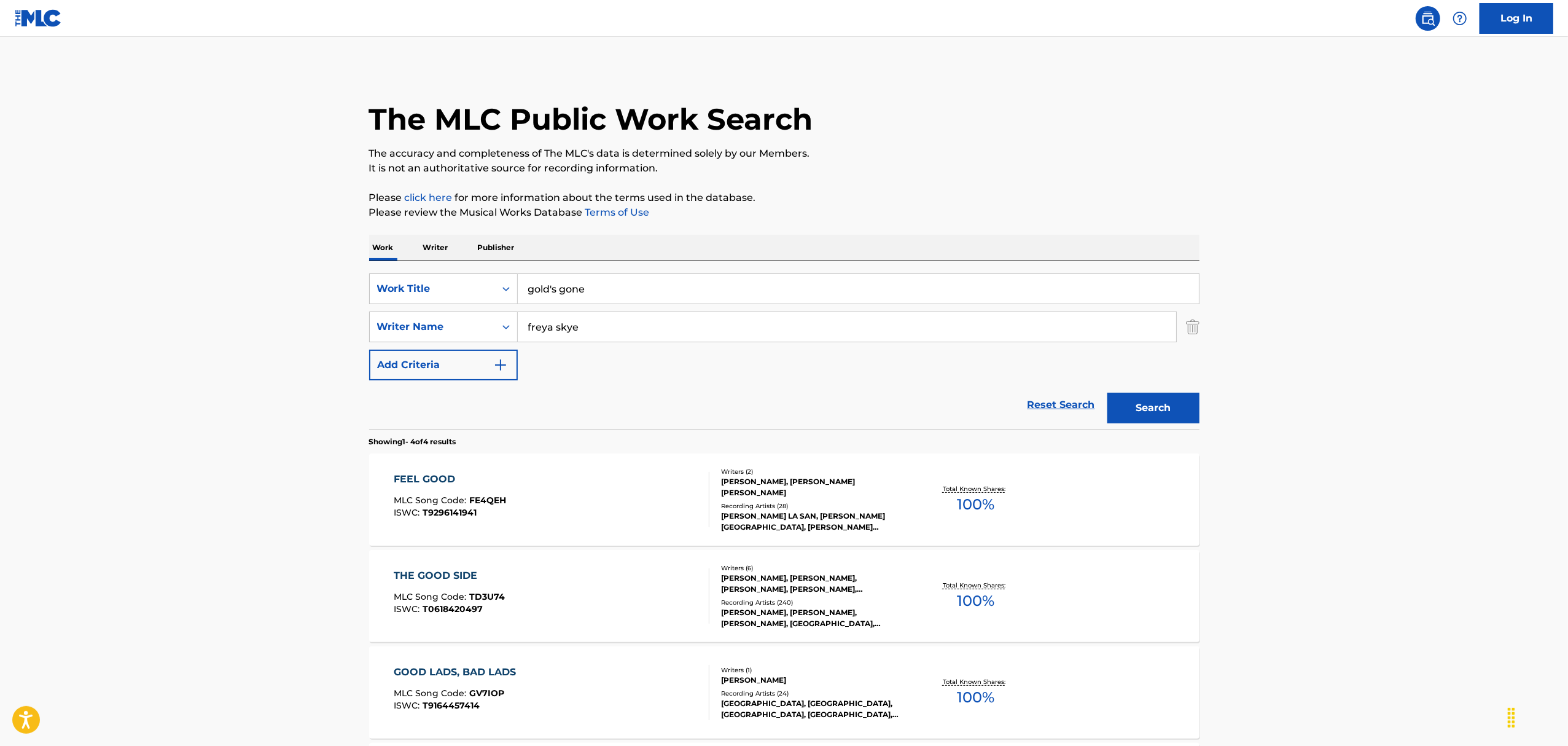
click at [1108, 392] on button "Search" at bounding box center [1154, 407] width 92 height 30
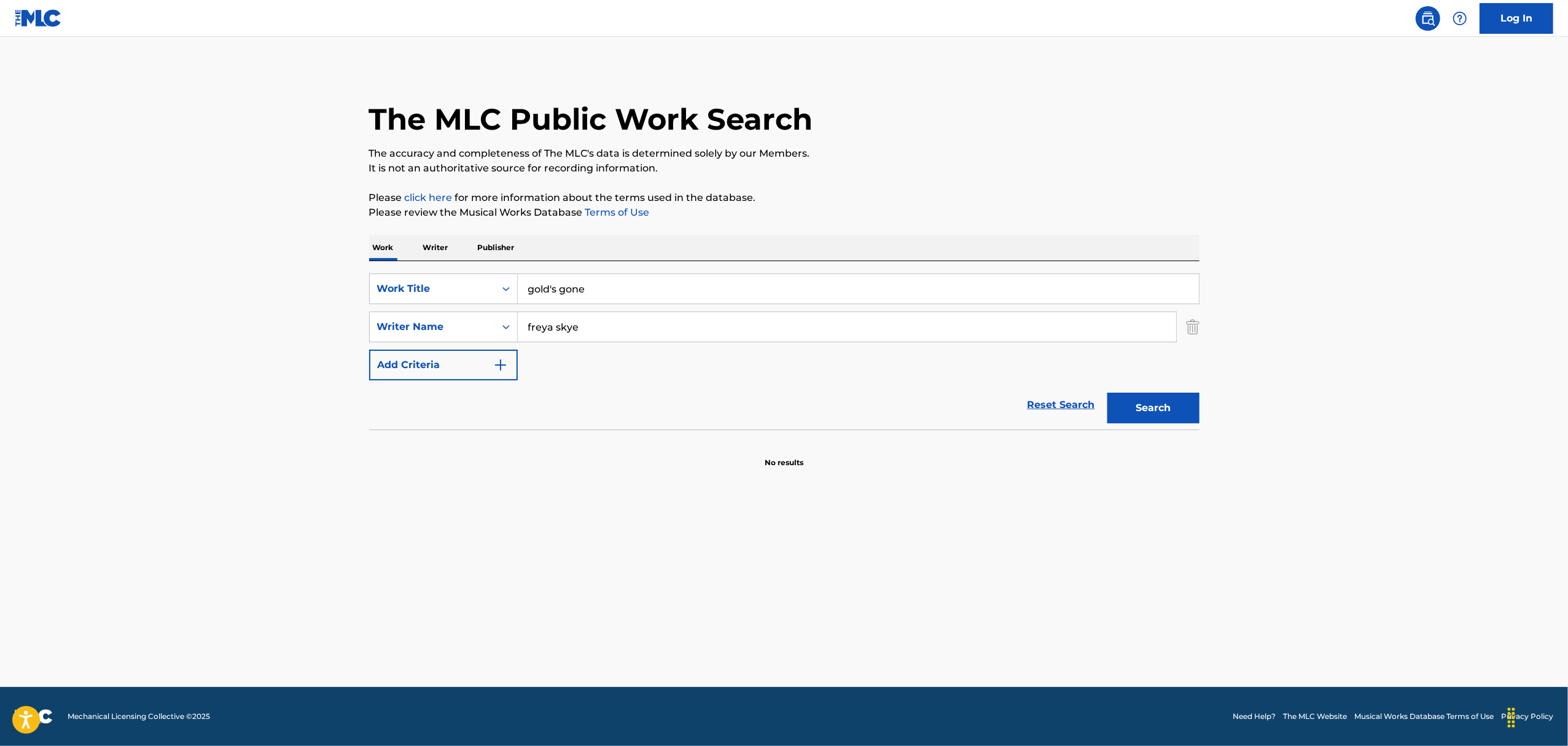
click at [752, 326] on input "freya skye" at bounding box center [846, 327] width 658 height 29
type input "freya"
click at [1108, 392] on button "Search" at bounding box center [1154, 407] width 92 height 30
click at [752, 326] on input "freya" at bounding box center [846, 327] width 658 height 29
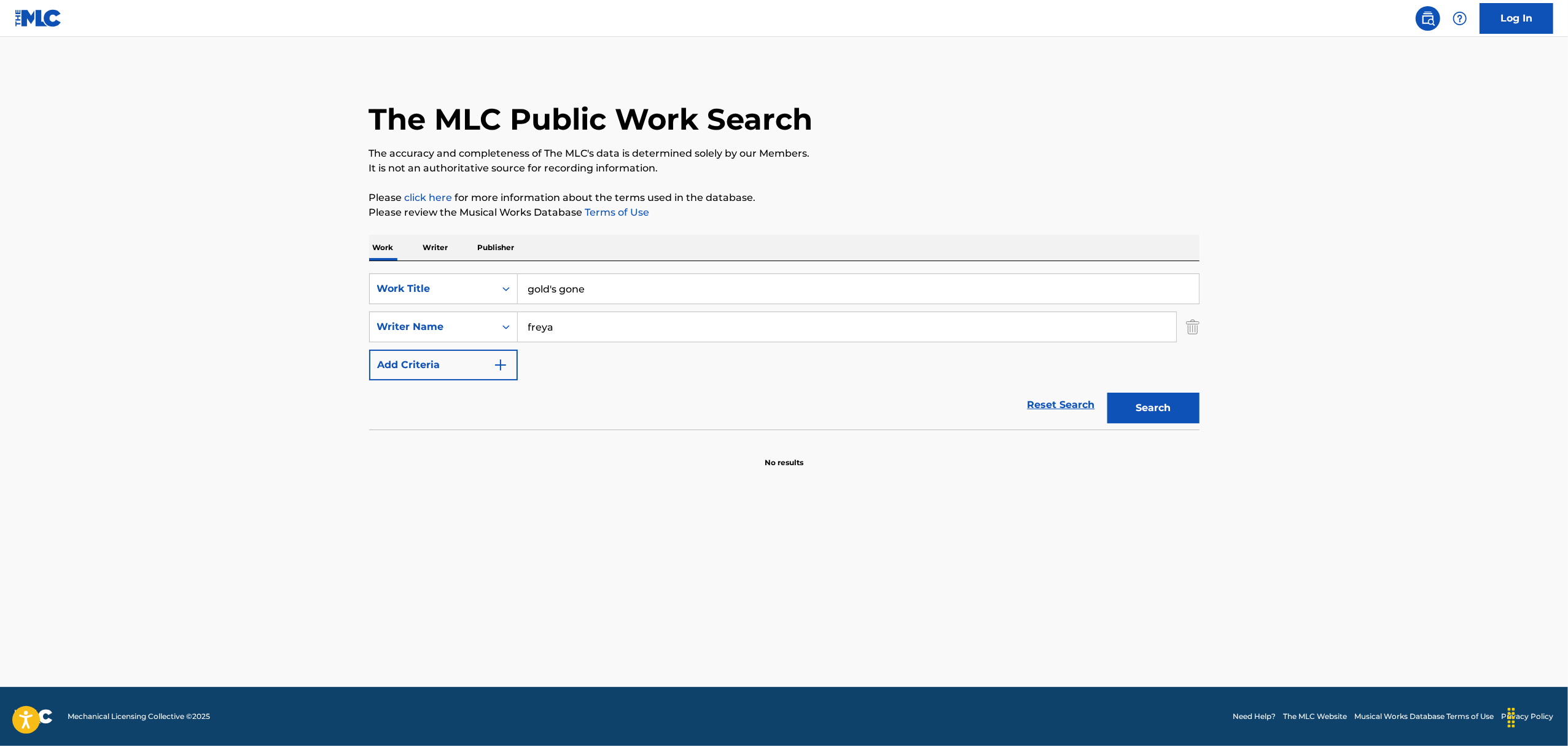
click at [752, 326] on input "freya" at bounding box center [846, 327] width 658 height 29
click at [1108, 392] on button "Search" at bounding box center [1154, 407] width 92 height 30
